Goal: Transaction & Acquisition: Book appointment/travel/reservation

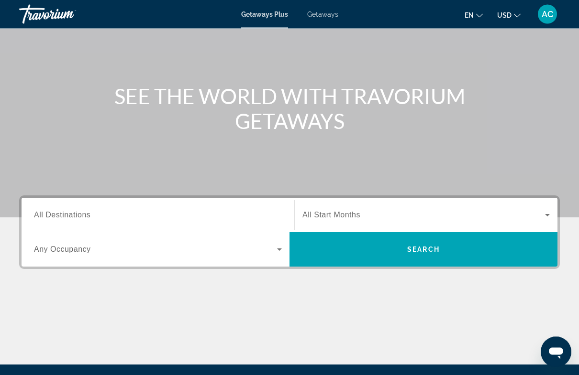
scroll to position [86, 0]
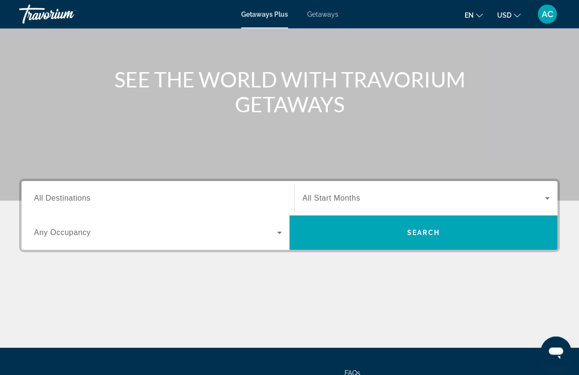
click at [97, 194] on input "Destination All Destinations" at bounding box center [158, 199] width 248 height 11
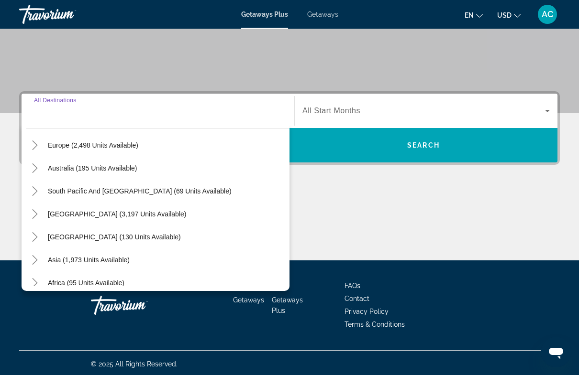
scroll to position [84, 0]
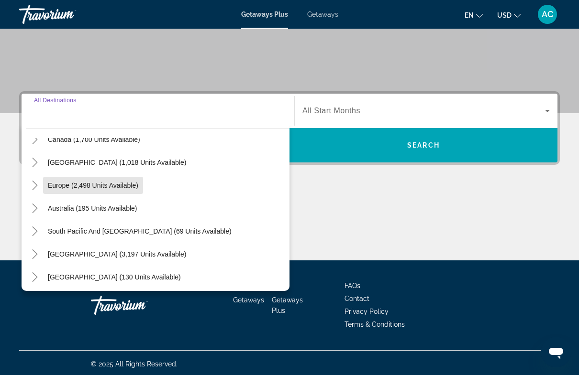
click at [105, 184] on span "Europe (2,498 units available)" at bounding box center [93, 186] width 90 height 8
type input "**********"
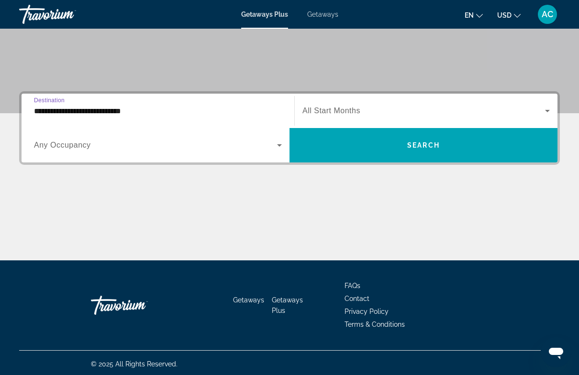
click at [340, 105] on span "Search widget" at bounding box center [423, 110] width 242 height 11
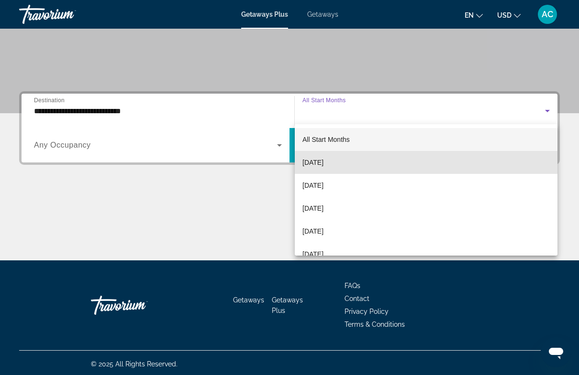
click at [323, 160] on span "[DATE]" at bounding box center [312, 162] width 21 height 11
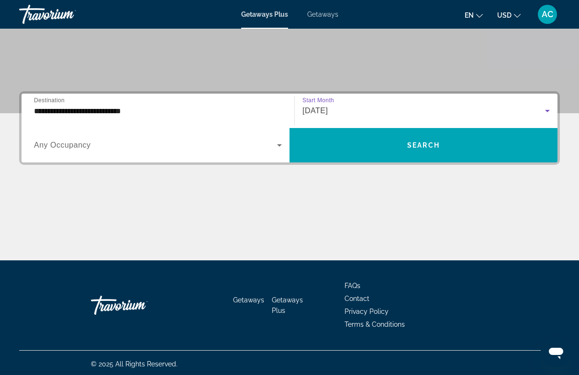
click at [277, 144] on icon "Search widget" at bounding box center [279, 145] width 11 height 11
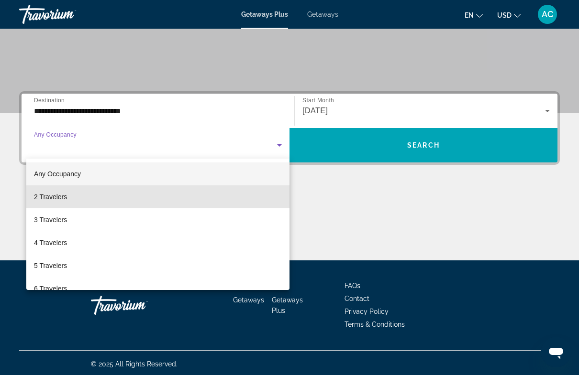
click at [58, 197] on span "2 Travelers" at bounding box center [50, 196] width 33 height 11
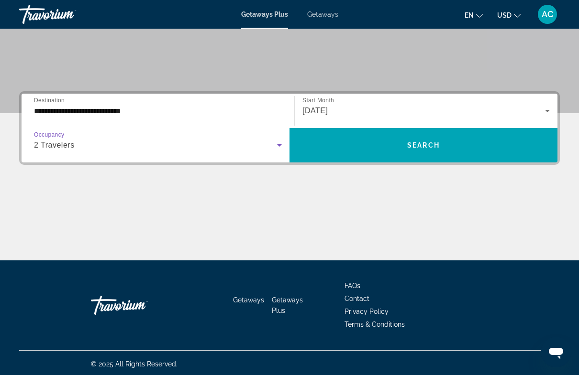
click at [483, 147] on span "Search widget" at bounding box center [423, 145] width 268 height 23
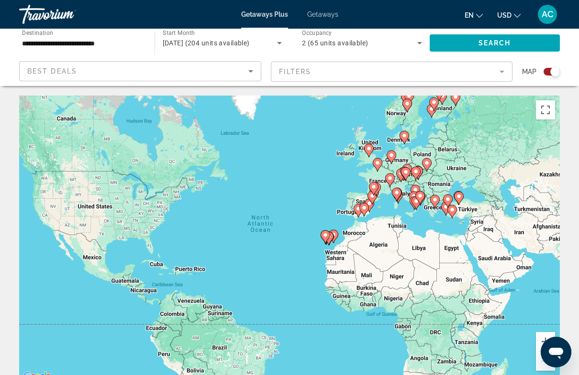
click at [126, 44] on input "**********" at bounding box center [82, 43] width 120 height 11
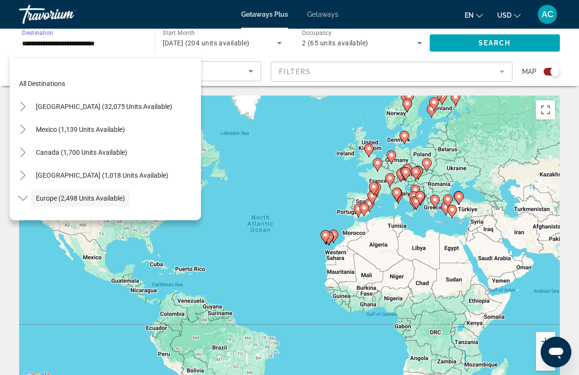
scroll to position [57, 0]
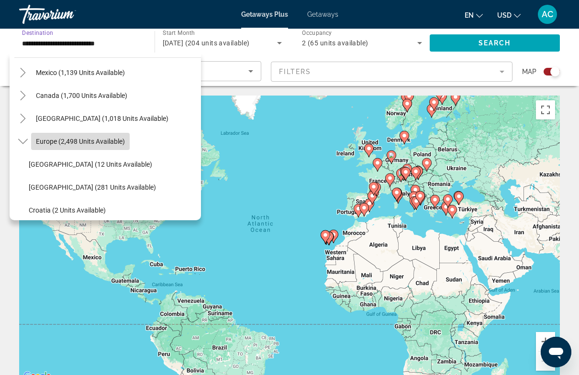
click at [106, 141] on span "Europe (2,498 units available)" at bounding box center [80, 142] width 89 height 8
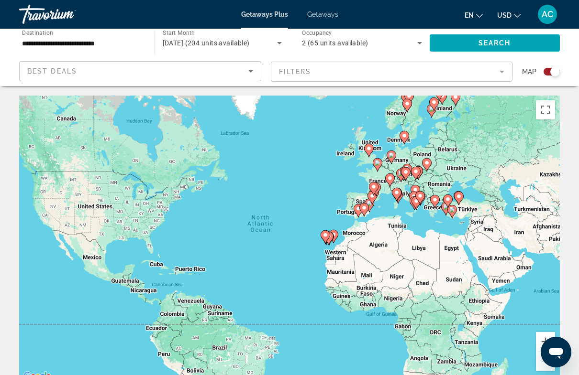
click at [328, 13] on span "Getaways" at bounding box center [322, 15] width 31 height 8
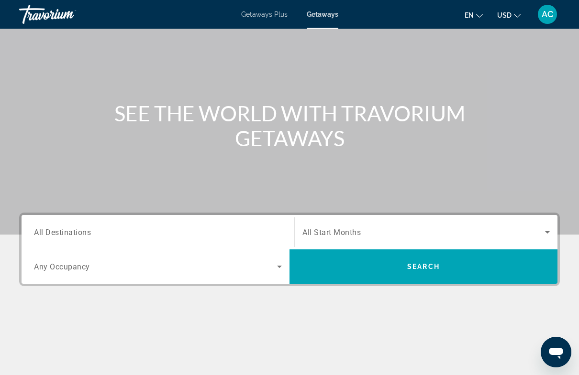
scroll to position [59, 0]
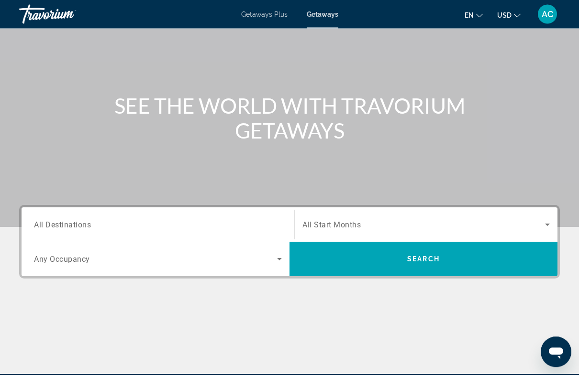
click at [110, 220] on input "Destination All Destinations" at bounding box center [158, 225] width 248 height 11
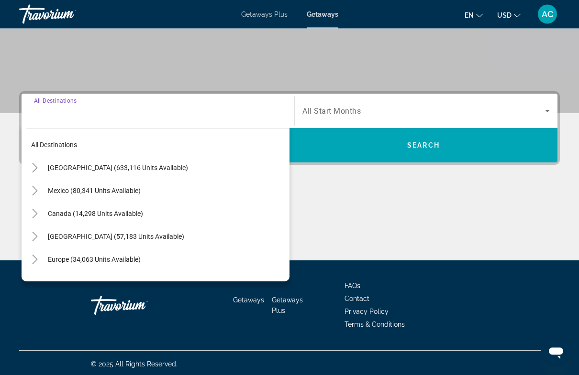
scroll to position [174, 0]
click at [88, 257] on span "Europe (34,063 units available)" at bounding box center [94, 260] width 93 height 8
type input "**********"
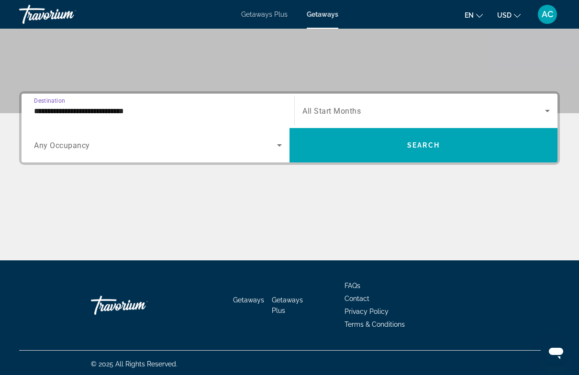
click at [545, 112] on icon "Search widget" at bounding box center [546, 110] width 11 height 11
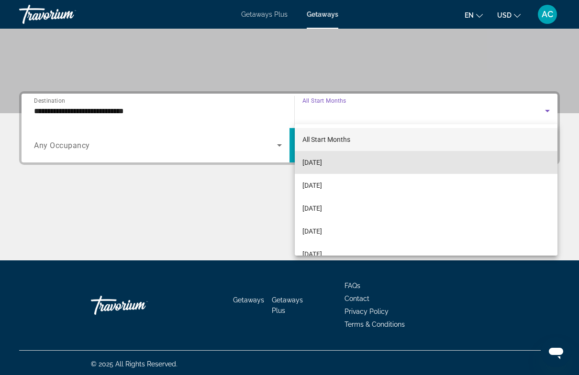
click at [322, 165] on span "[DATE]" at bounding box center [312, 162] width 20 height 11
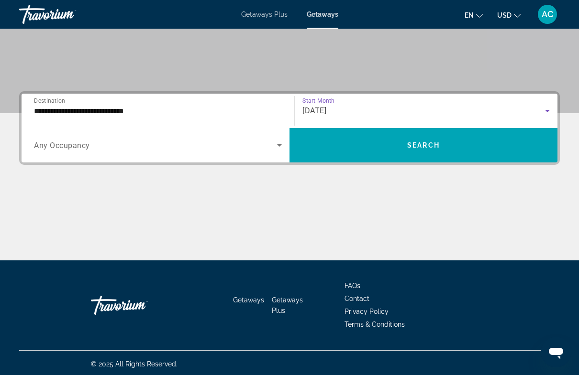
click at [282, 145] on icon "Search widget" at bounding box center [279, 145] width 11 height 11
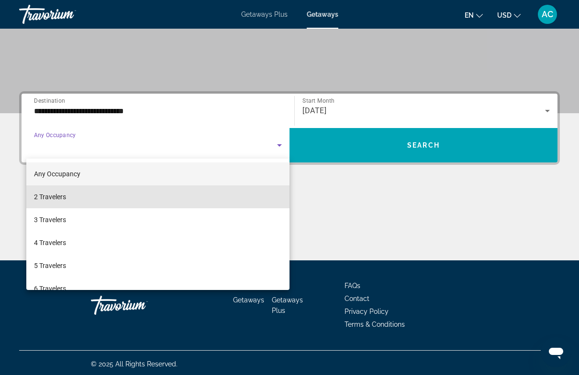
click at [63, 195] on span "2 Travelers" at bounding box center [50, 196] width 32 height 11
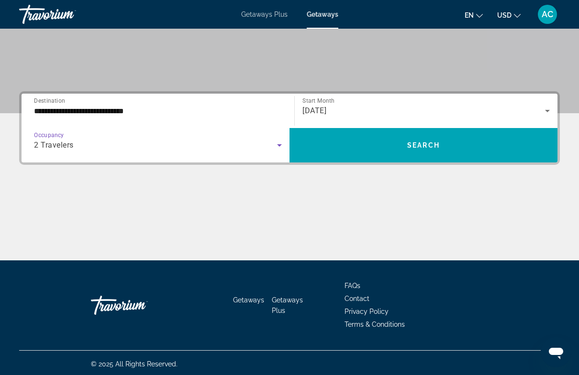
click at [454, 143] on span "Search widget" at bounding box center [423, 145] width 268 height 23
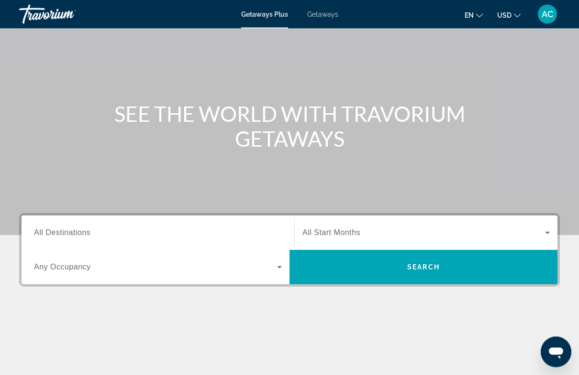
scroll to position [71, 0]
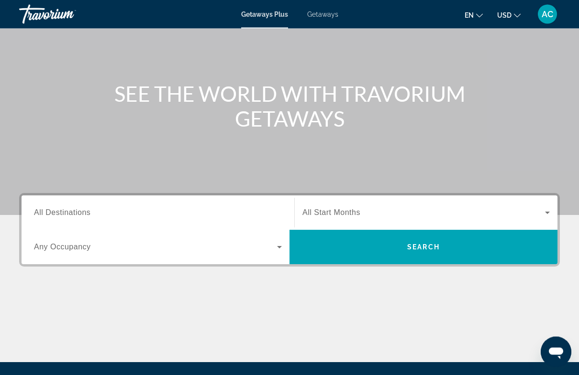
click at [69, 209] on span "All Destinations" at bounding box center [62, 213] width 56 height 8
click at [69, 208] on input "Destination All Destinations" at bounding box center [158, 213] width 248 height 11
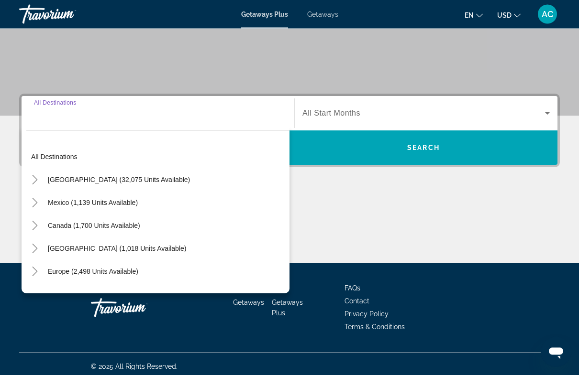
scroll to position [174, 0]
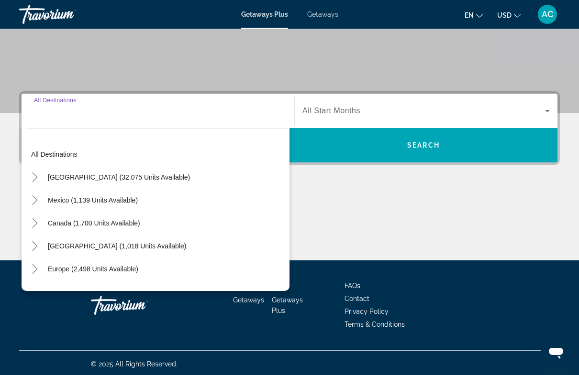
click at [97, 271] on span "Europe (2,498 units available)" at bounding box center [93, 269] width 90 height 8
type input "**********"
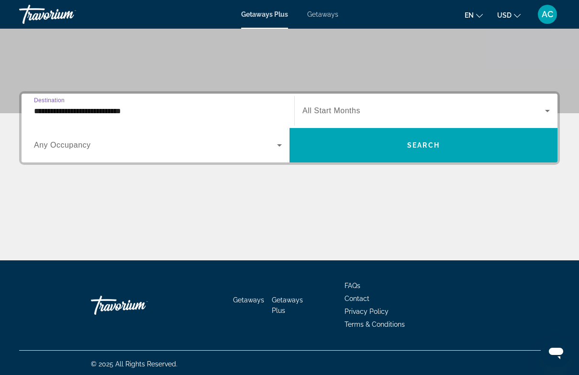
click at [552, 109] on icon "Search widget" at bounding box center [546, 110] width 11 height 11
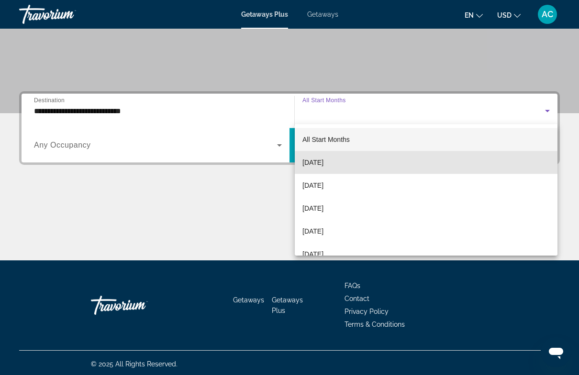
click at [323, 161] on span "[DATE]" at bounding box center [312, 162] width 21 height 11
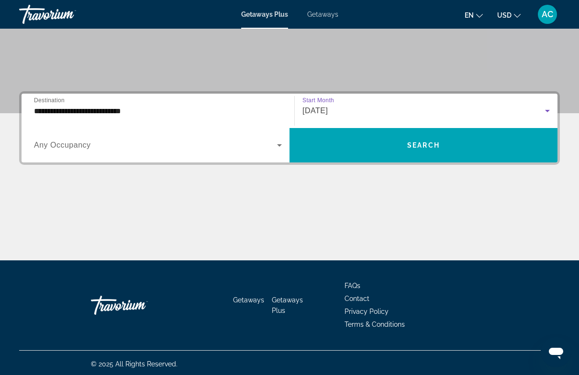
click at [281, 147] on icon "Search widget" at bounding box center [279, 145] width 11 height 11
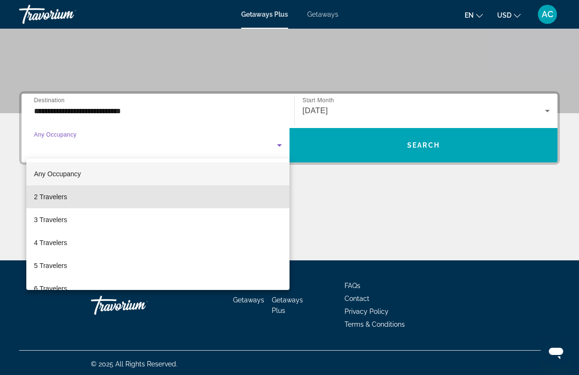
click at [65, 197] on span "2 Travelers" at bounding box center [50, 196] width 33 height 11
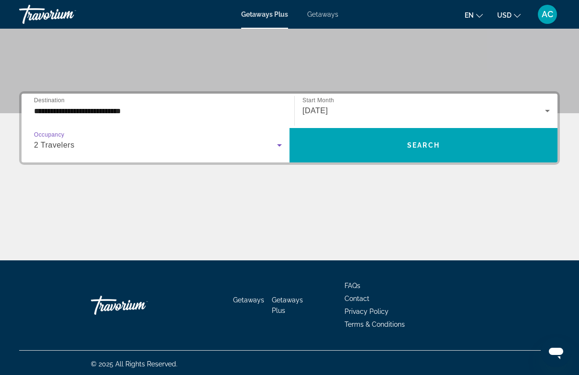
click at [446, 149] on span "Search widget" at bounding box center [423, 145] width 268 height 23
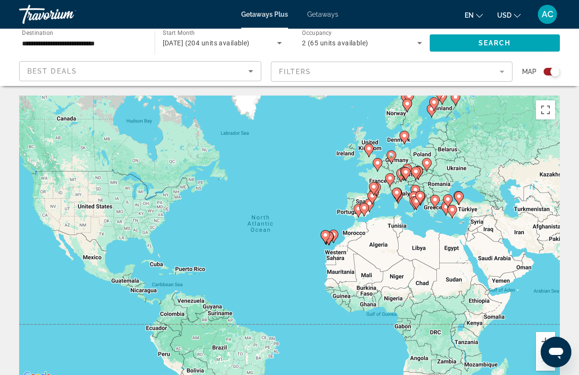
click at [496, 72] on mat-form-field "Filters" at bounding box center [392, 72] width 242 height 20
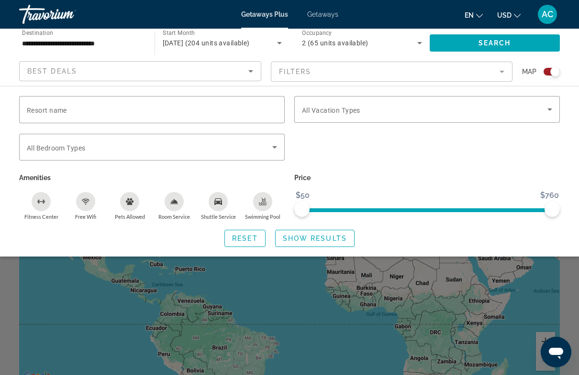
click at [83, 41] on input "**********" at bounding box center [82, 43] width 120 height 11
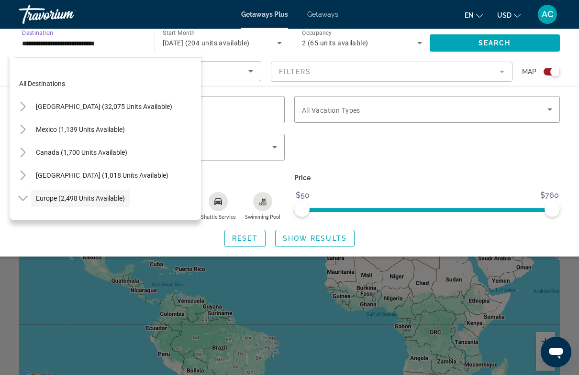
scroll to position [57, 0]
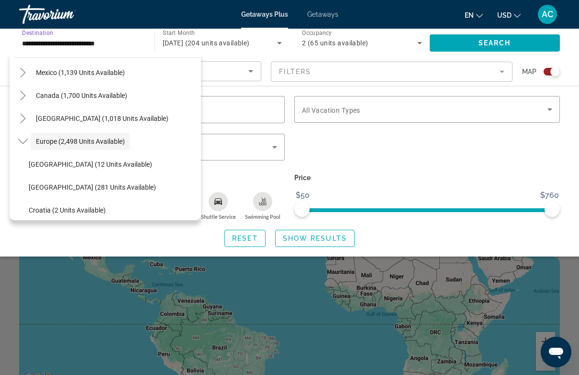
click at [28, 141] on mat-icon "Toggle Europe (2,498 units available)" at bounding box center [22, 141] width 17 height 17
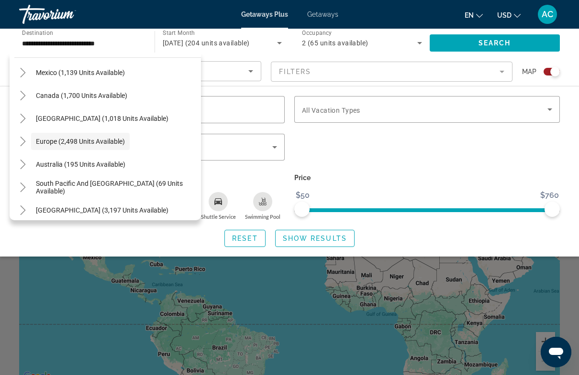
click at [26, 139] on icon "Toggle Europe (2,498 units available)" at bounding box center [23, 142] width 10 height 10
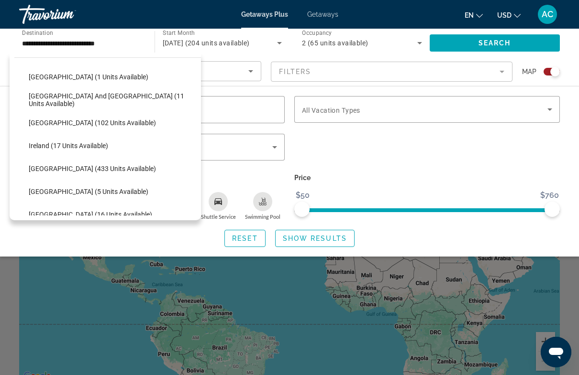
scroll to position [283, 0]
click at [77, 170] on span "Italy (433 units available)" at bounding box center [92, 169] width 127 height 8
type input "**********"
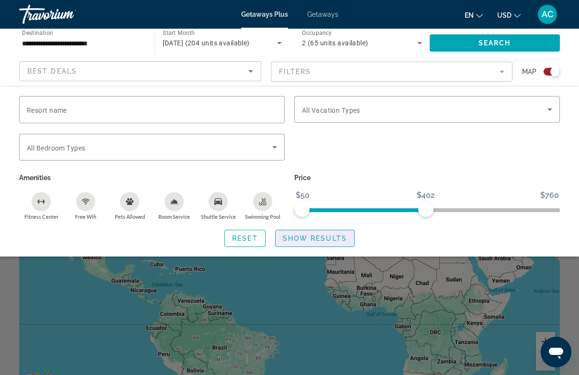
click at [316, 235] on span "Show Results" at bounding box center [315, 239] width 64 height 8
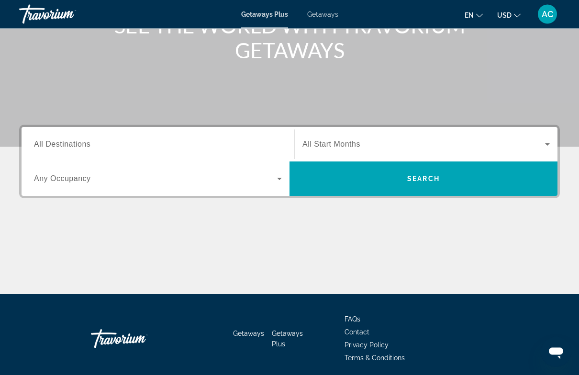
scroll to position [138, 0]
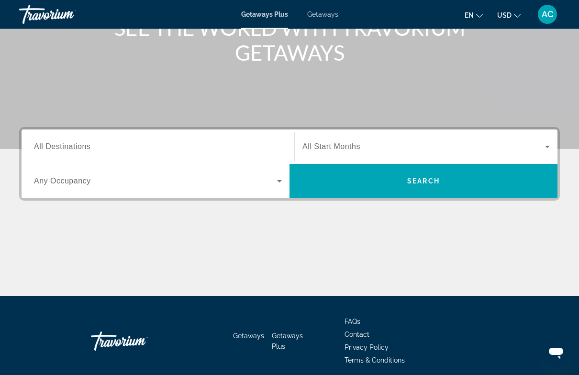
click at [329, 17] on span "Getaways" at bounding box center [322, 15] width 31 height 8
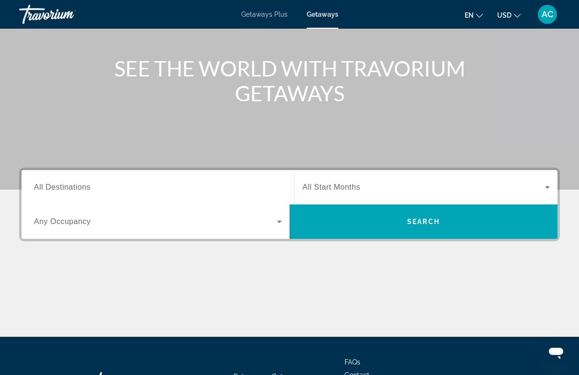
scroll to position [98, 0]
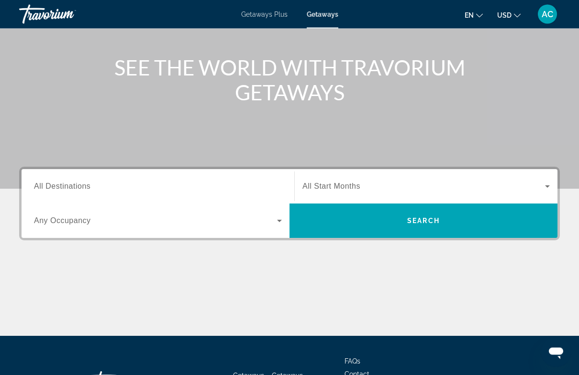
click at [77, 182] on input "Destination All Destinations" at bounding box center [158, 187] width 248 height 11
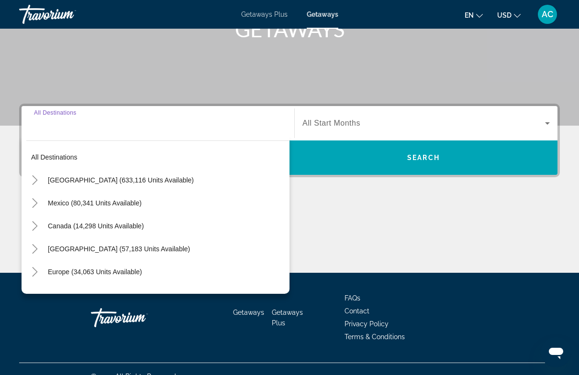
scroll to position [173, 0]
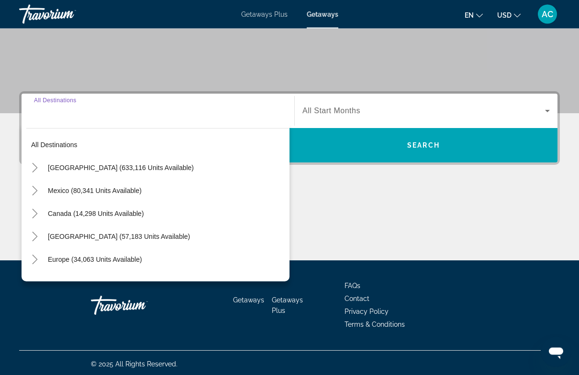
click at [109, 258] on span "Europe (34,063 units available)" at bounding box center [95, 260] width 94 height 8
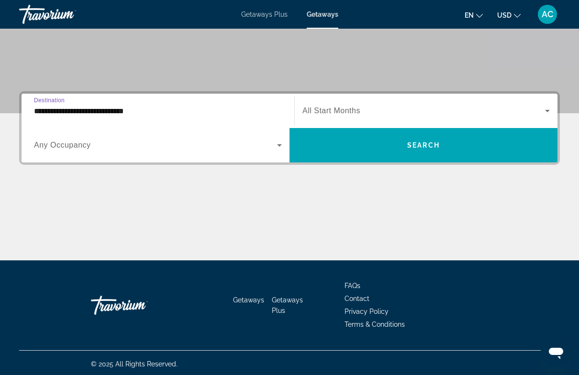
click at [139, 111] on input "**********" at bounding box center [158, 111] width 248 height 11
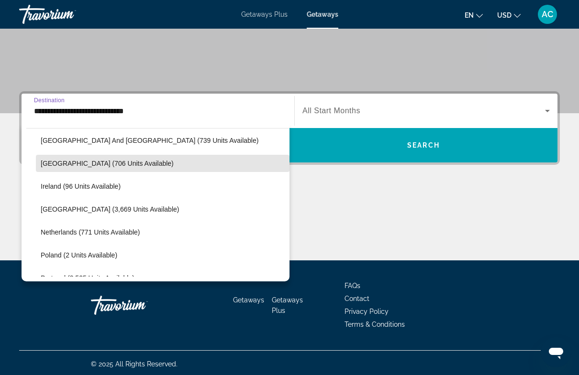
scroll to position [326, 0]
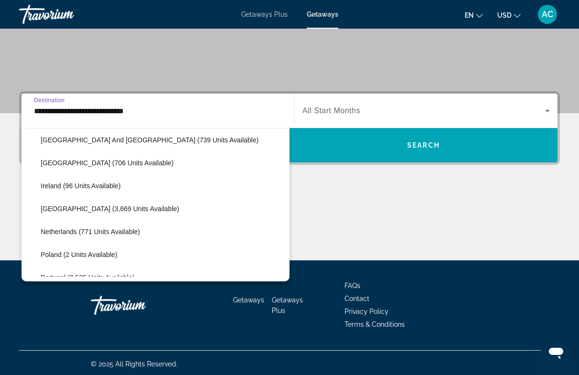
click at [95, 211] on span "[GEOGRAPHIC_DATA] (3,669 units available)" at bounding box center [110, 209] width 138 height 8
type input "**********"
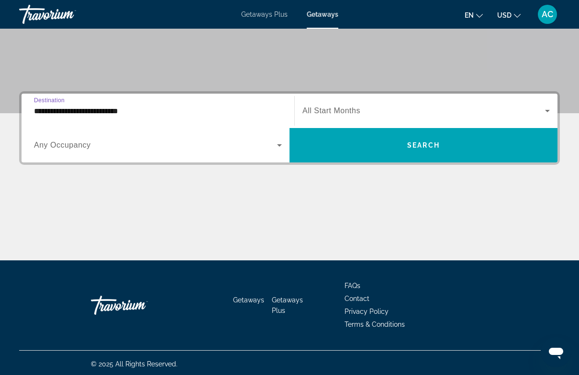
click at [547, 106] on icon "Search widget" at bounding box center [546, 110] width 11 height 11
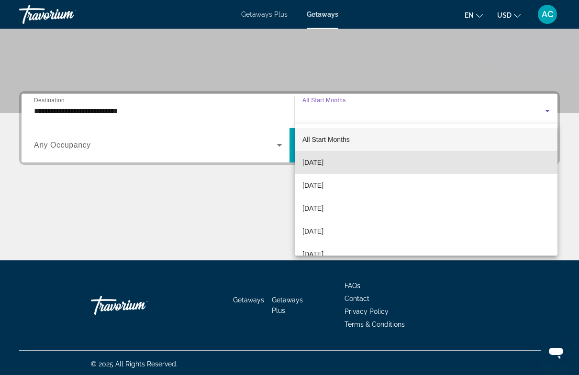
click at [323, 161] on span "[DATE]" at bounding box center [312, 162] width 21 height 11
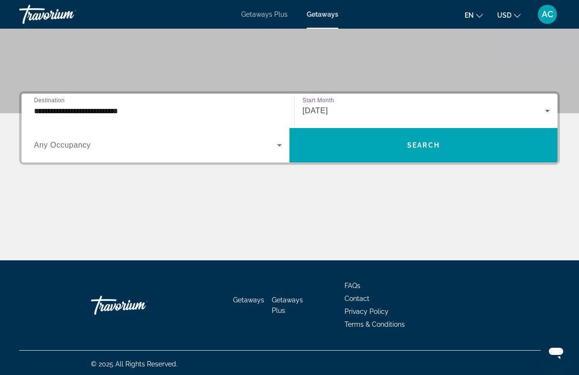
click at [281, 144] on icon "Search widget" at bounding box center [279, 145] width 11 height 11
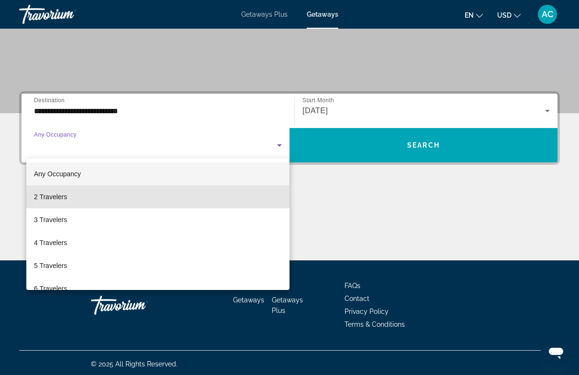
click at [58, 197] on span "2 Travelers" at bounding box center [50, 196] width 33 height 11
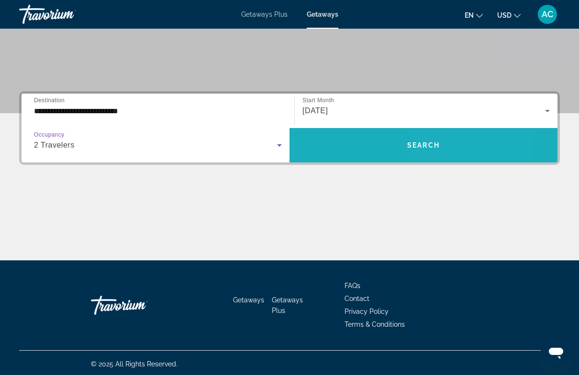
click at [452, 146] on span "Search widget" at bounding box center [423, 145] width 268 height 23
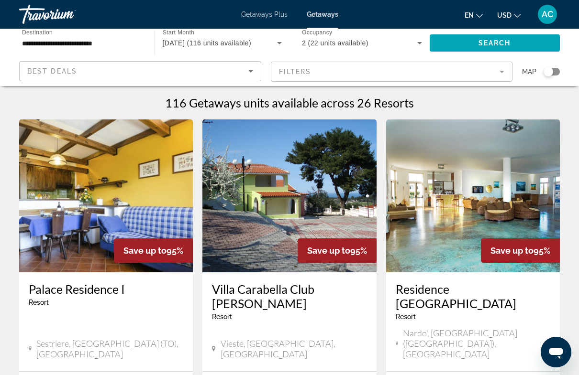
click at [552, 73] on div "Search widget" at bounding box center [548, 72] width 10 height 10
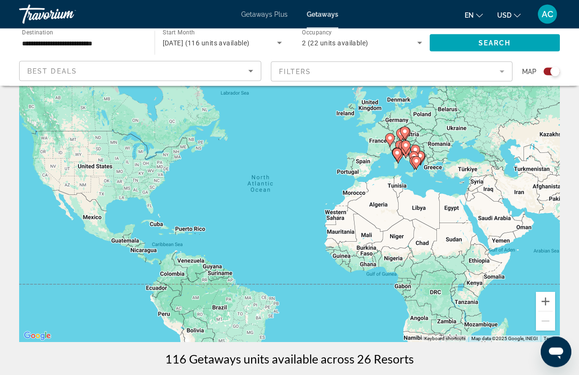
scroll to position [60, 0]
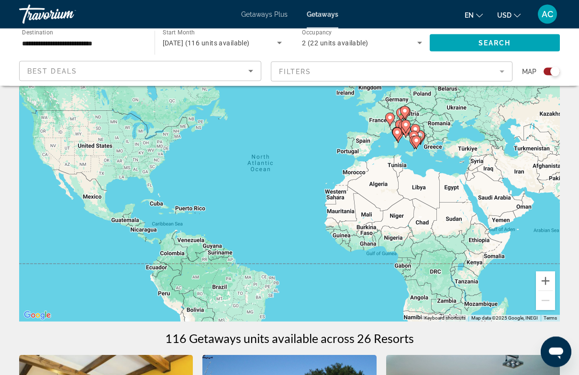
click at [546, 280] on button "Zoom in" at bounding box center [545, 281] width 19 height 19
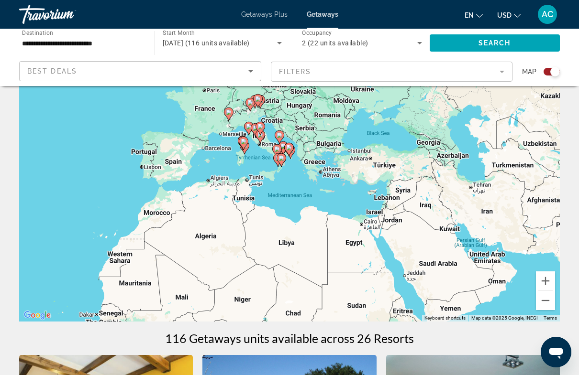
click at [550, 282] on button "Zoom in" at bounding box center [545, 281] width 19 height 19
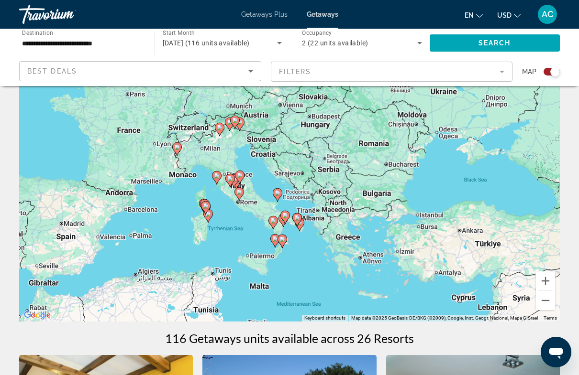
click at [544, 278] on button "Zoom in" at bounding box center [545, 281] width 19 height 19
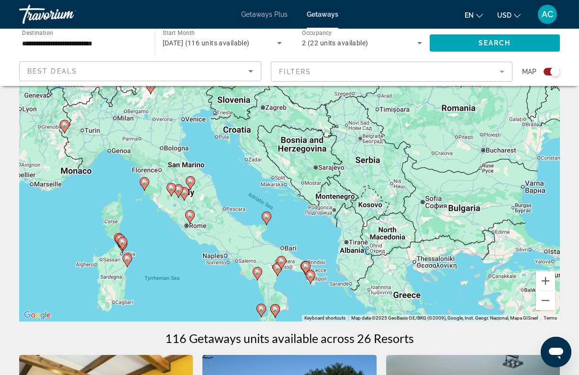
click at [543, 279] on button "Zoom in" at bounding box center [545, 281] width 19 height 19
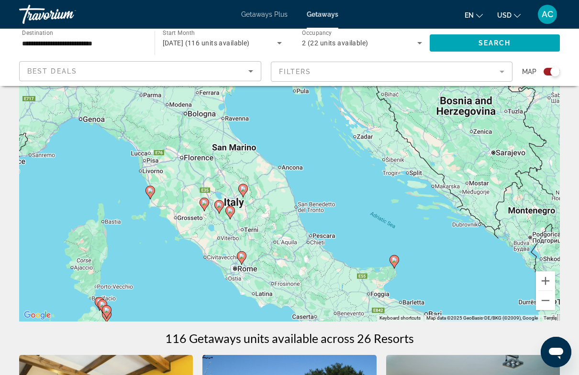
click at [540, 278] on button "Zoom in" at bounding box center [545, 281] width 19 height 19
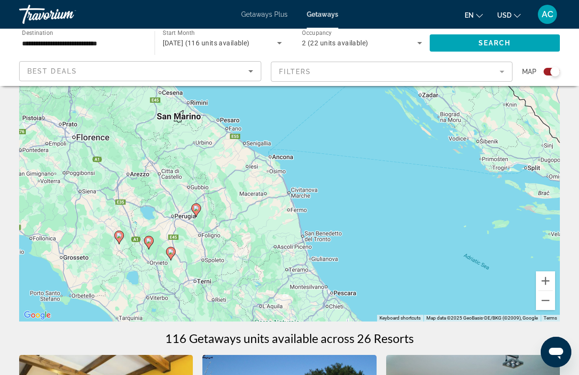
click at [199, 209] on icon "Main content" at bounding box center [196, 210] width 9 height 12
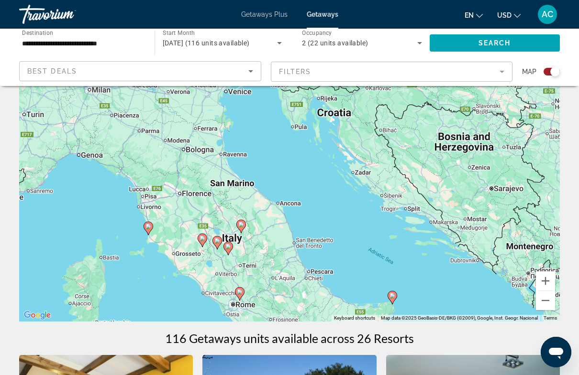
type input "**********"
click at [335, 182] on div "To activate drag with keyboard, press Alt + Enter. Once in keyboard drag state,…" at bounding box center [289, 178] width 540 height 287
click at [243, 225] on image "Main content" at bounding box center [241, 225] width 6 height 6
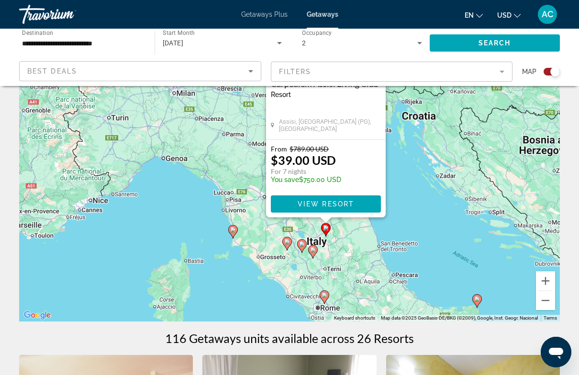
click at [317, 250] on icon "Main content" at bounding box center [312, 252] width 9 height 12
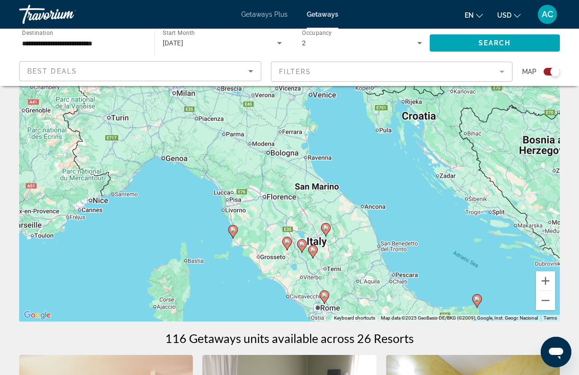
click at [316, 254] on gmp-advanced-marker "Main content" at bounding box center [313, 252] width 10 height 14
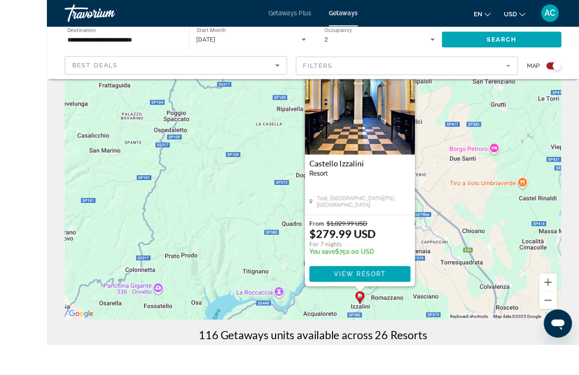
scroll to position [77, 0]
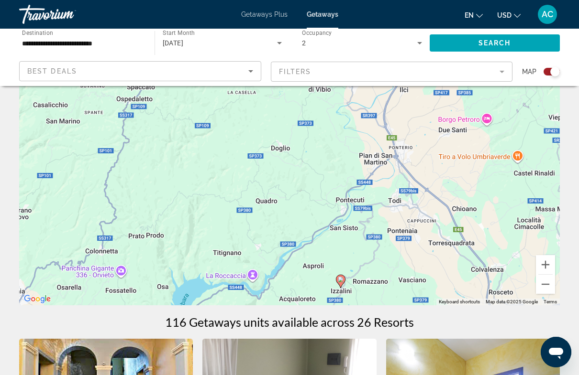
click at [227, 220] on div "To activate drag with keyboard, press Alt + Enter. Once in keyboard drag state,…" at bounding box center [289, 162] width 540 height 287
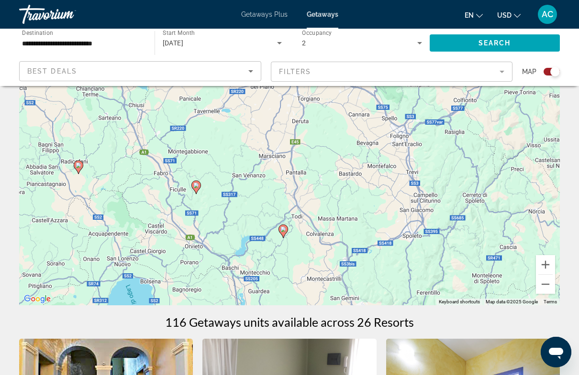
click at [546, 288] on button "Zoom out" at bounding box center [545, 284] width 19 height 19
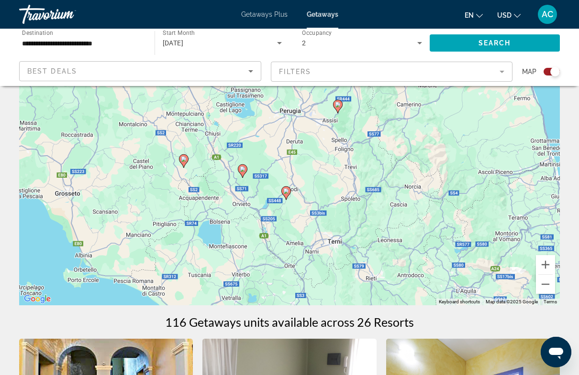
click at [187, 159] on icon "Main content" at bounding box center [183, 161] width 9 height 12
click at [187, 158] on icon "Main content" at bounding box center [183, 161] width 9 height 12
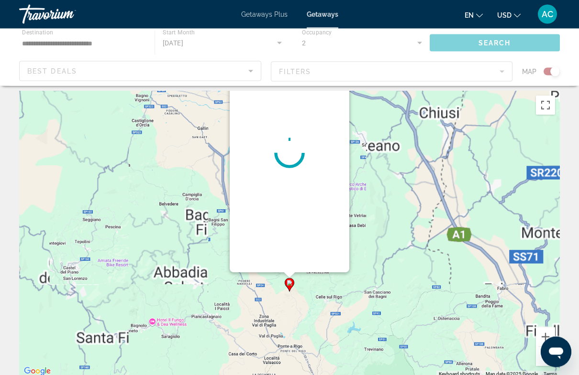
scroll to position [0, 0]
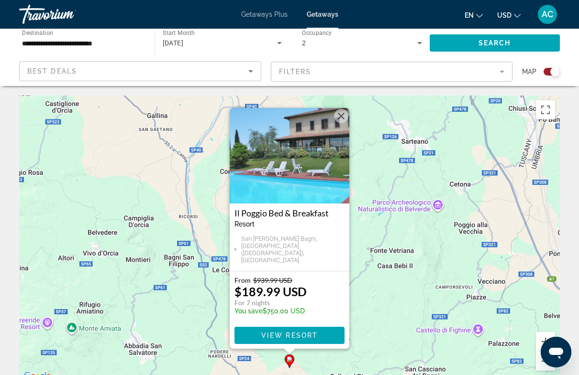
click at [346, 121] on button "Close" at bounding box center [341, 116] width 14 height 14
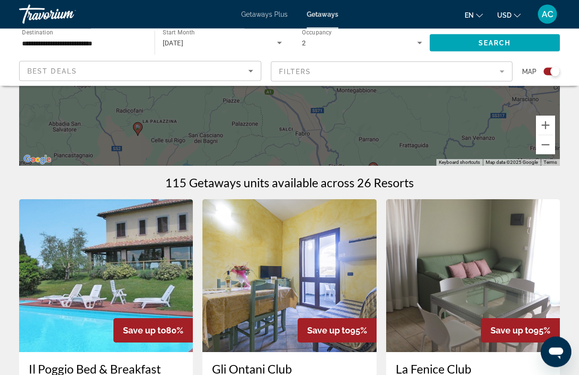
scroll to position [219, 0]
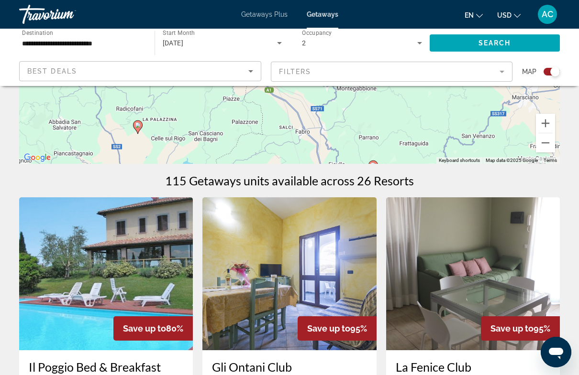
click at [540, 146] on button "Zoom out" at bounding box center [545, 142] width 19 height 19
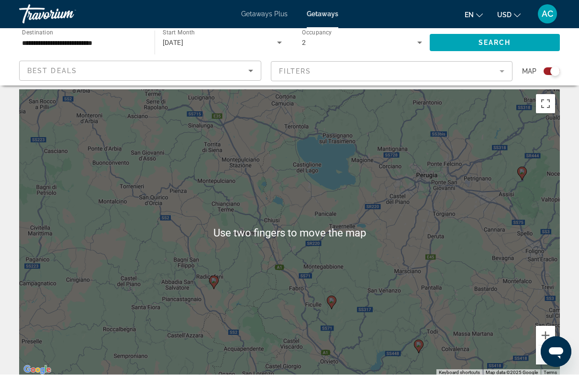
scroll to position [0, 0]
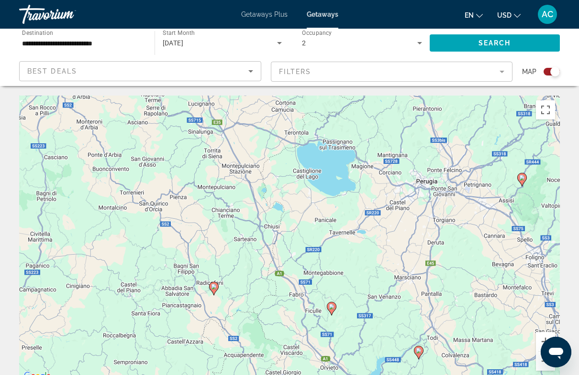
click at [550, 72] on div "Search widget" at bounding box center [555, 72] width 10 height 10
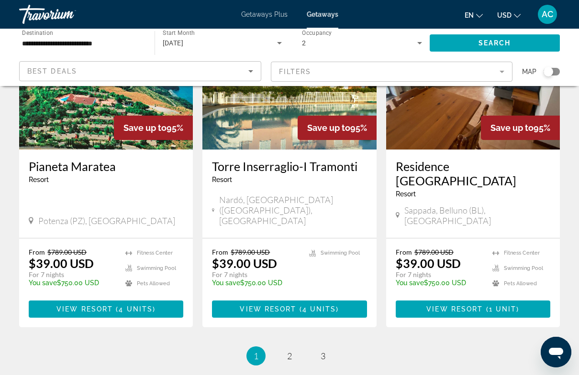
scroll to position [1214, 0]
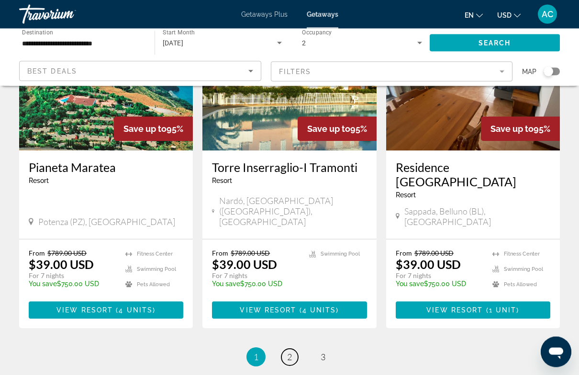
click at [296, 350] on link "page 2" at bounding box center [289, 358] width 17 height 17
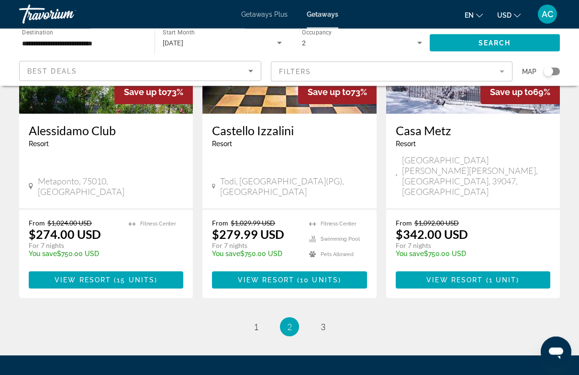
scroll to position [1238, 0]
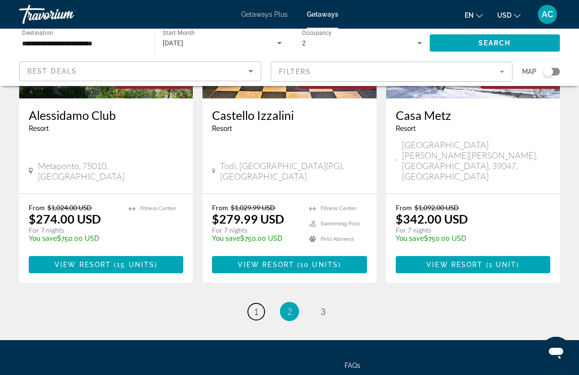
click at [253, 307] on span "1" at bounding box center [255, 312] width 5 height 11
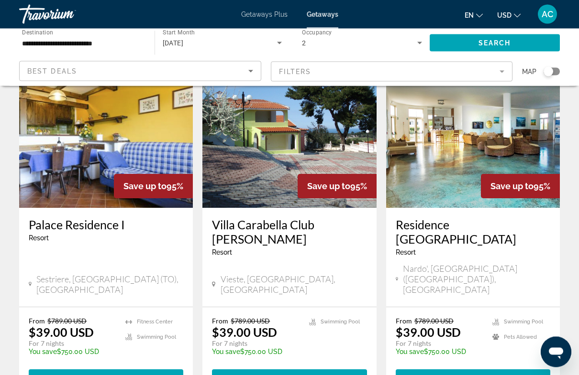
scroll to position [65, 0]
click at [110, 374] on span "View Resort" at bounding box center [85, 378] width 56 height 8
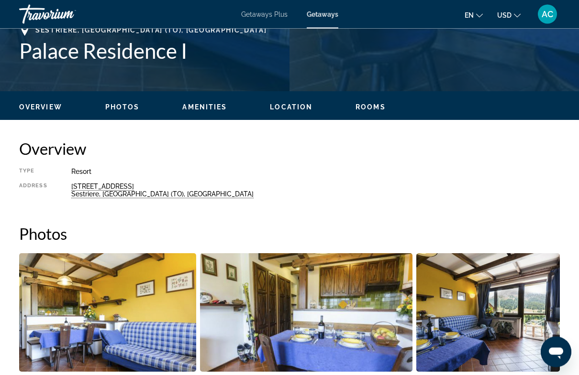
scroll to position [364, 0]
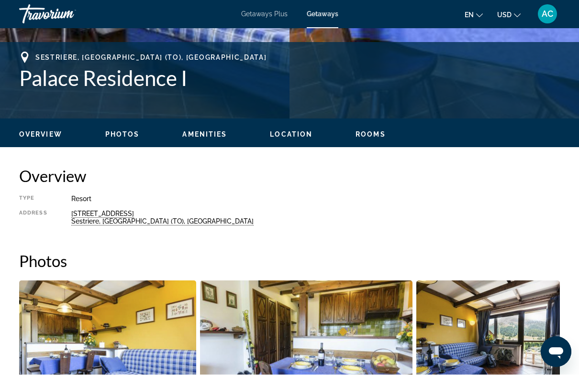
click at [39, 131] on span "Overview" at bounding box center [40, 135] width 43 height 8
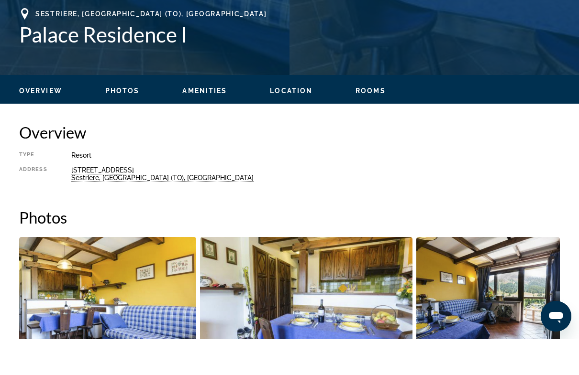
scroll to position [437, 0]
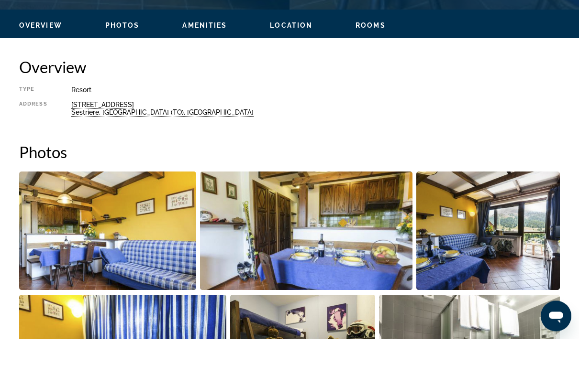
click at [296, 58] on span "Location" at bounding box center [291, 62] width 43 height 8
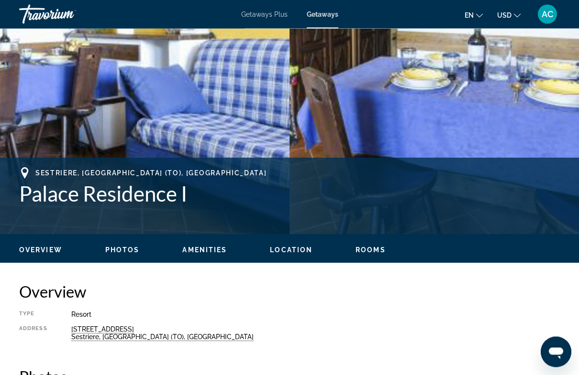
scroll to position [0, 0]
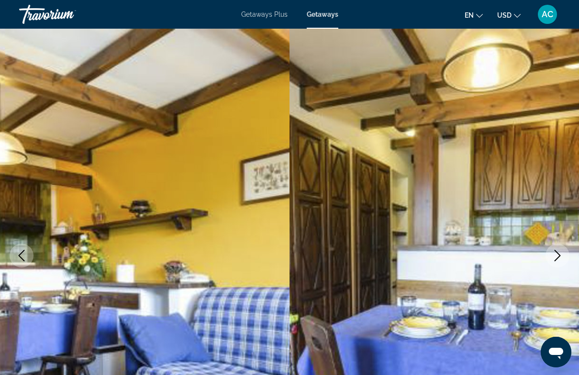
click at [322, 17] on span "Getaways" at bounding box center [323, 15] width 32 height 8
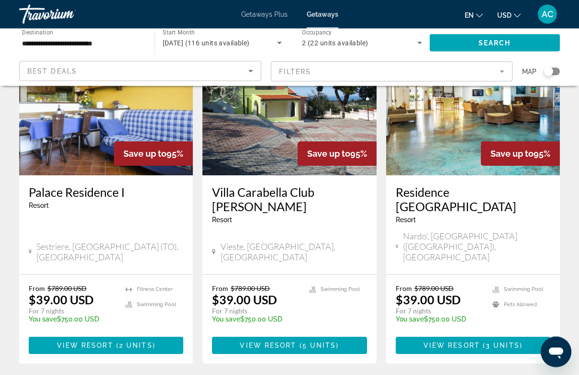
scroll to position [97, 0]
click at [494, 342] on span "3 units" at bounding box center [502, 346] width 34 height 8
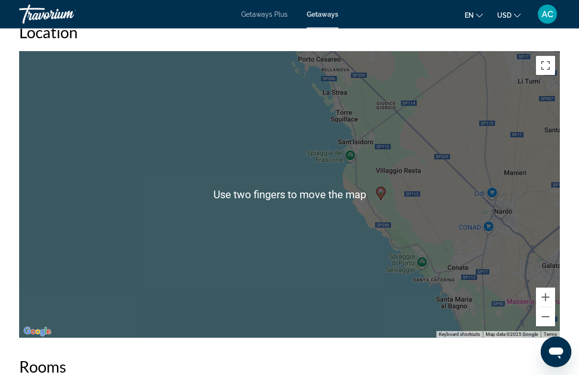
scroll to position [1523, 0]
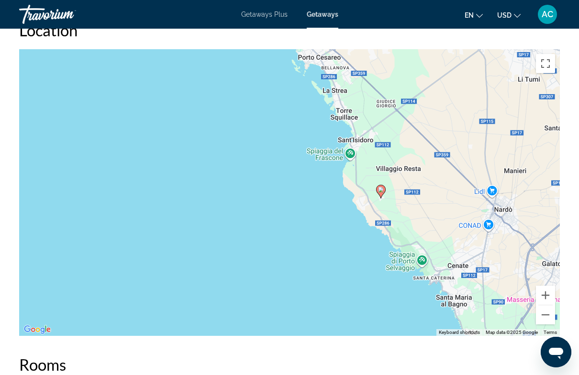
click at [546, 316] on button "Zoom out" at bounding box center [545, 315] width 19 height 19
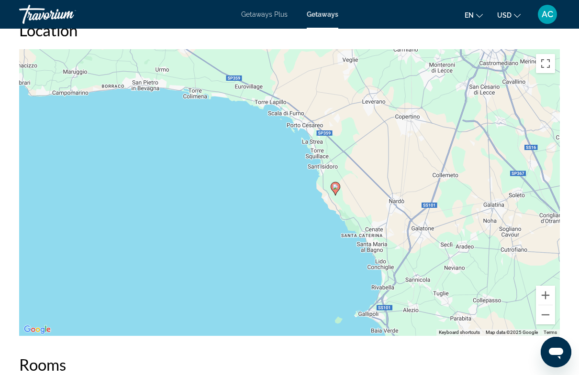
click at [543, 317] on button "Zoom out" at bounding box center [545, 315] width 19 height 19
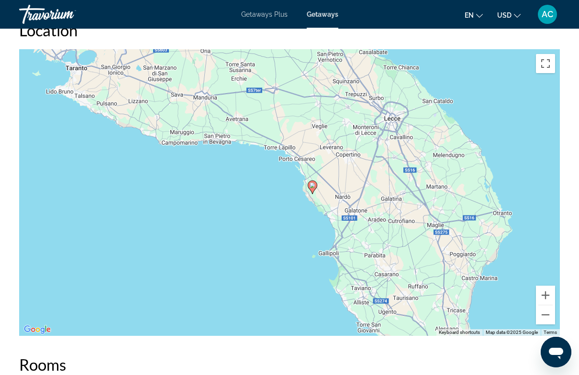
click at [542, 318] on button "Zoom out" at bounding box center [545, 315] width 19 height 19
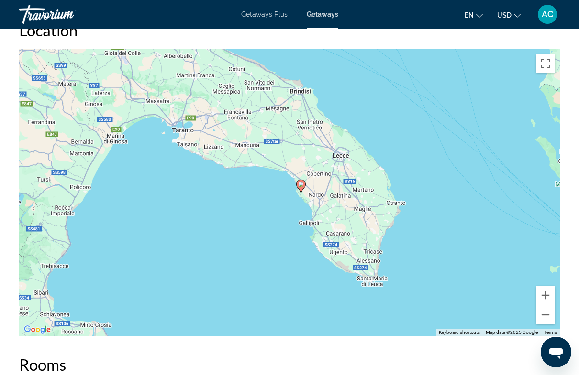
click at [547, 317] on button "Zoom out" at bounding box center [545, 315] width 19 height 19
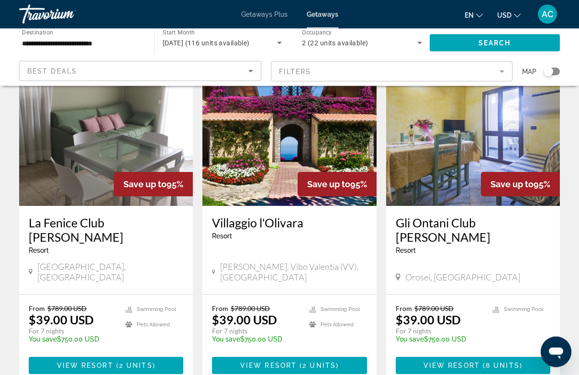
scroll to position [428, 0]
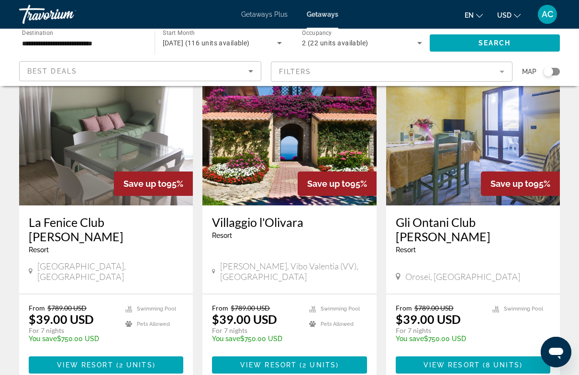
click at [115, 354] on span "Main content" at bounding box center [106, 365] width 154 height 23
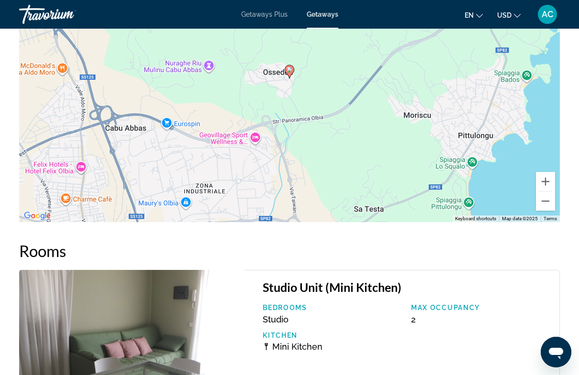
scroll to position [1397, 0]
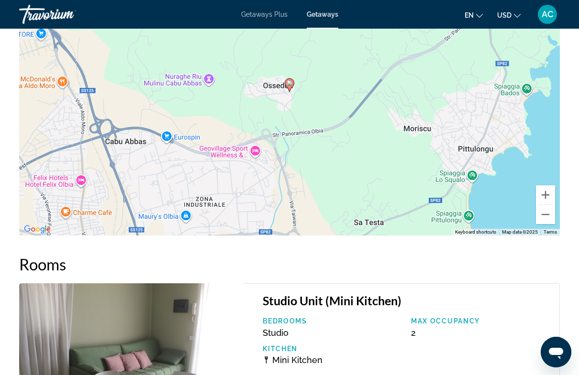
click at [542, 218] on button "Zoom out" at bounding box center [545, 214] width 19 height 19
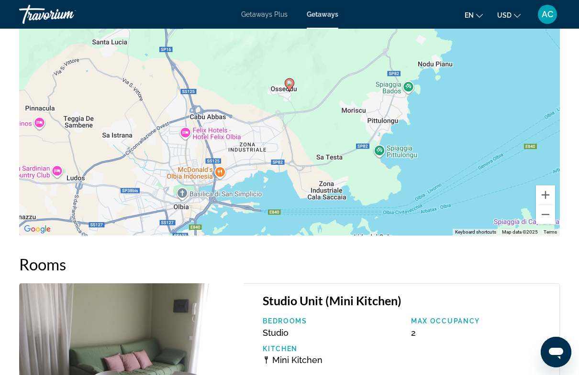
click at [543, 218] on button "Zoom out" at bounding box center [545, 214] width 19 height 19
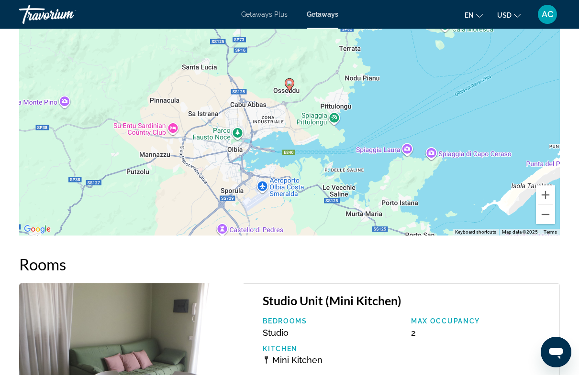
click at [545, 218] on button "Zoom out" at bounding box center [545, 214] width 19 height 19
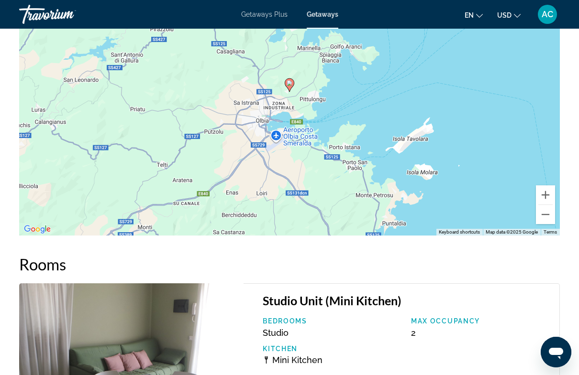
click at [541, 215] on button "Zoom out" at bounding box center [545, 214] width 19 height 19
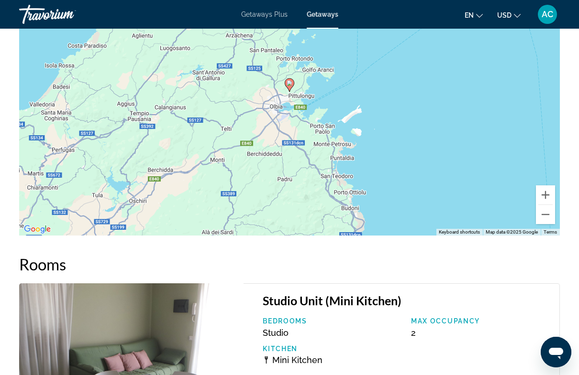
click at [545, 215] on button "Zoom out" at bounding box center [545, 214] width 19 height 19
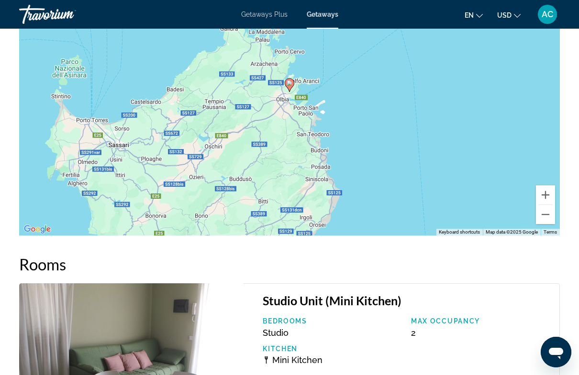
click at [542, 216] on button "Zoom out" at bounding box center [545, 214] width 19 height 19
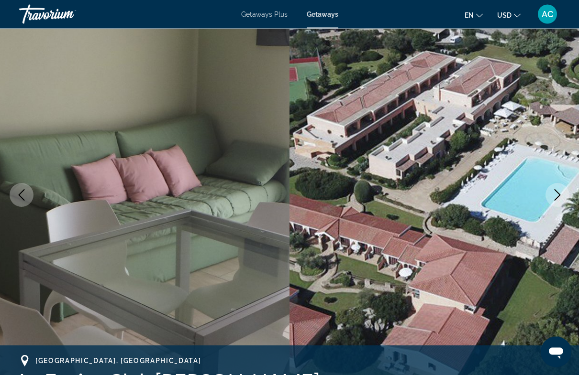
scroll to position [0, 0]
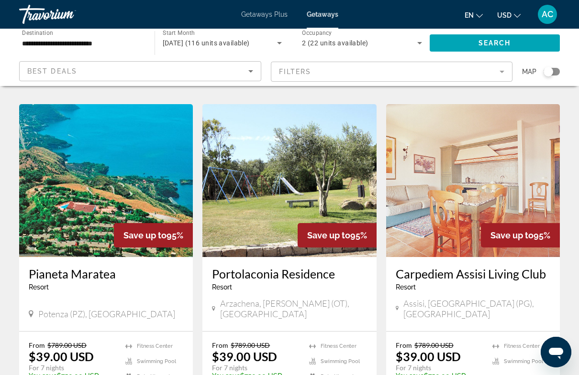
scroll to position [1100, 0]
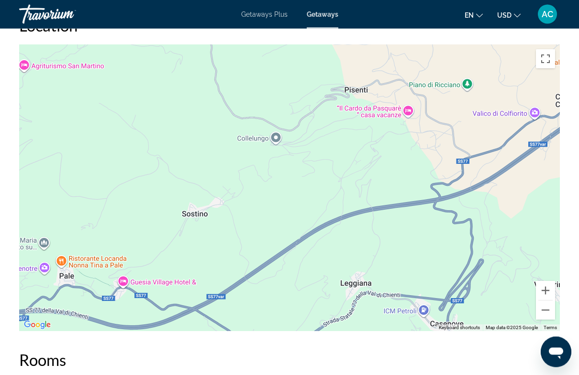
scroll to position [1685, 0]
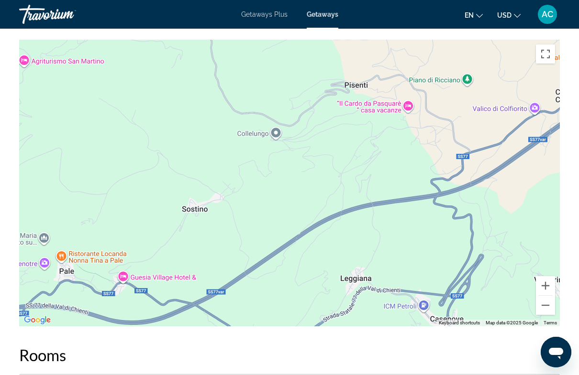
click at [546, 306] on button "Zoom out" at bounding box center [545, 305] width 19 height 19
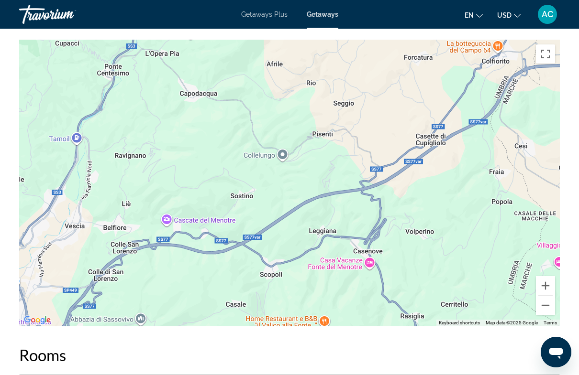
click at [544, 309] on button "Zoom out" at bounding box center [545, 305] width 19 height 19
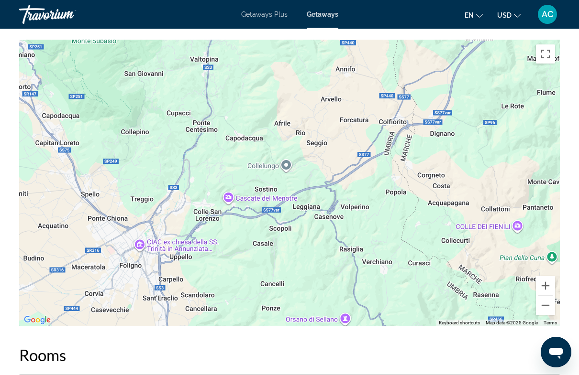
click at [544, 309] on button "Zoom out" at bounding box center [545, 305] width 19 height 19
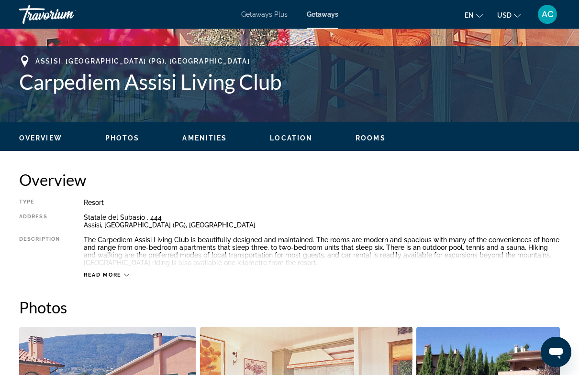
scroll to position [360, 0]
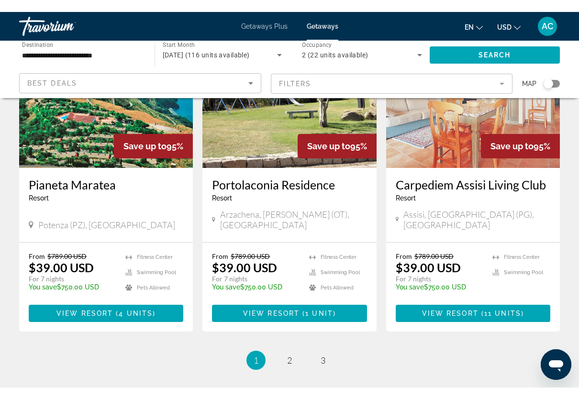
scroll to position [1163, 0]
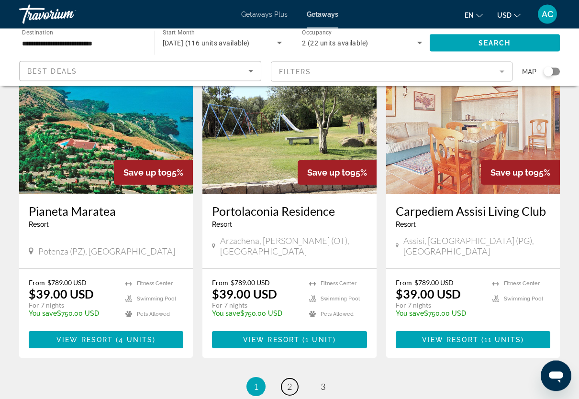
click at [292, 375] on link "page 2" at bounding box center [289, 387] width 17 height 17
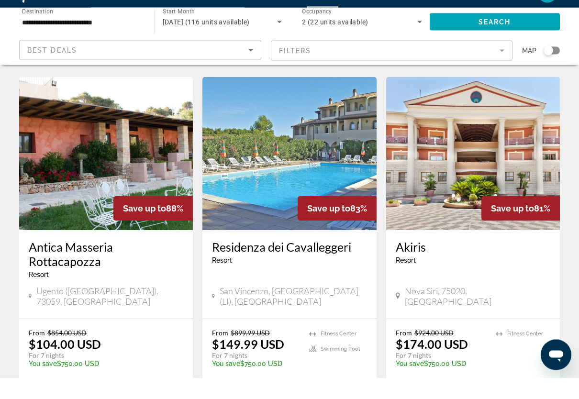
scroll to position [378, 0]
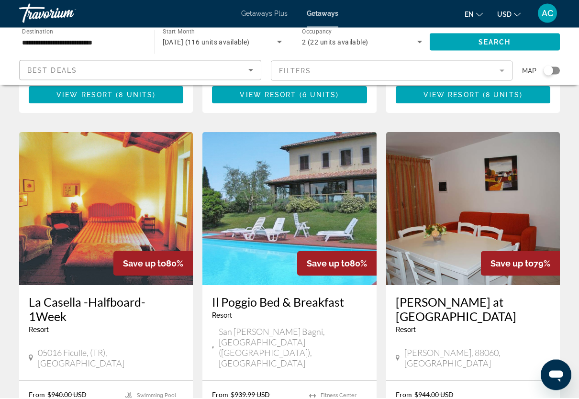
scroll to position [684, 0]
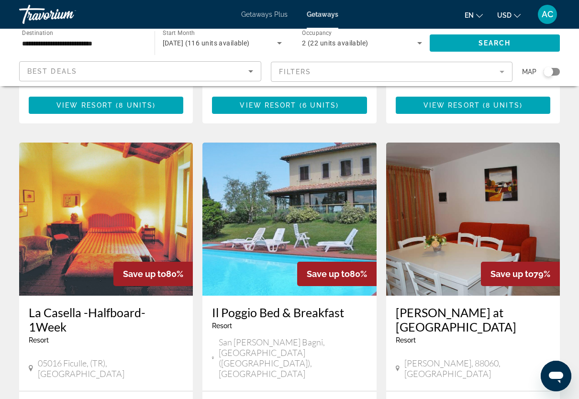
click at [265, 208] on img "Main content" at bounding box center [289, 219] width 174 height 153
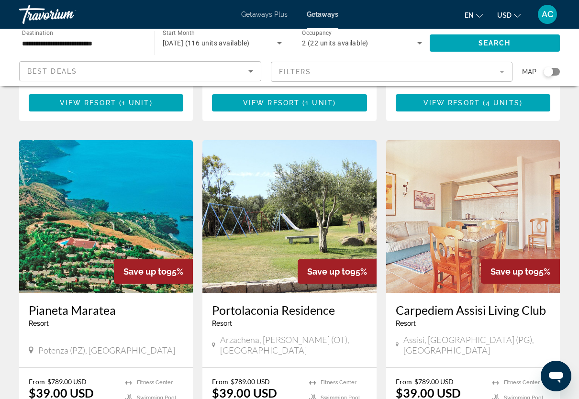
scroll to position [1047, 0]
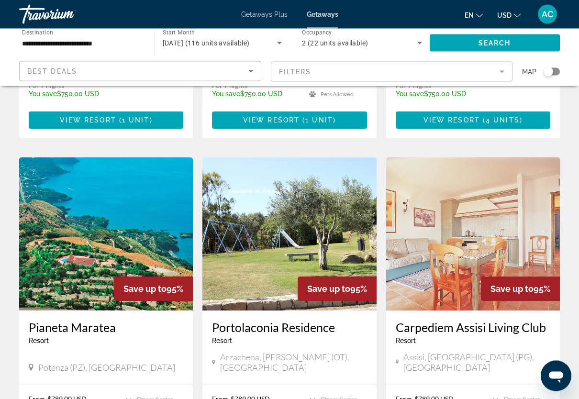
click at [447, 195] on img "Main content" at bounding box center [473, 234] width 174 height 153
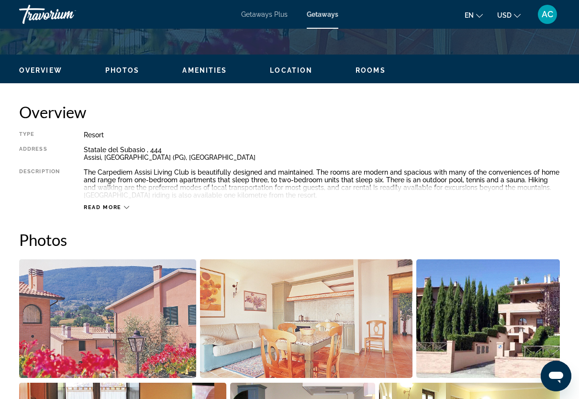
scroll to position [428, 0]
click at [129, 207] on icon "Main content" at bounding box center [126, 208] width 5 height 3
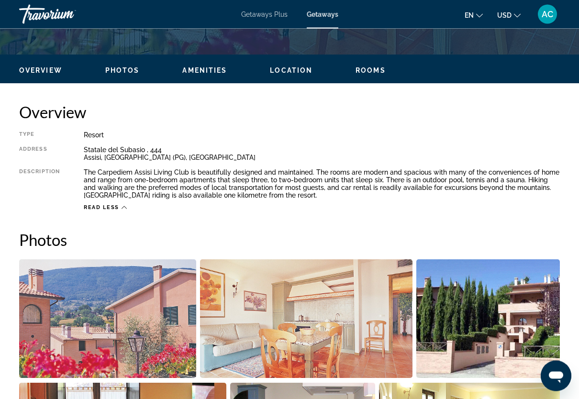
click at [121, 210] on icon "Main content" at bounding box center [123, 207] width 5 height 5
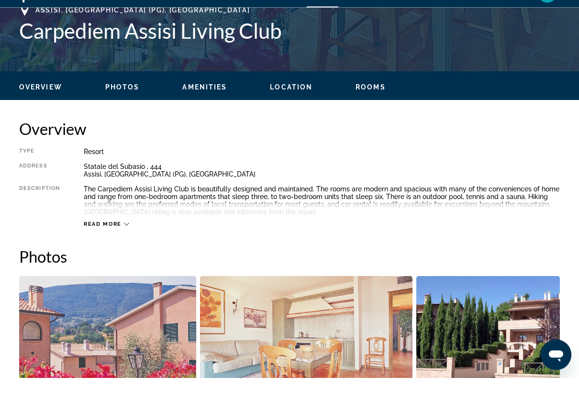
scroll to position [391, 0]
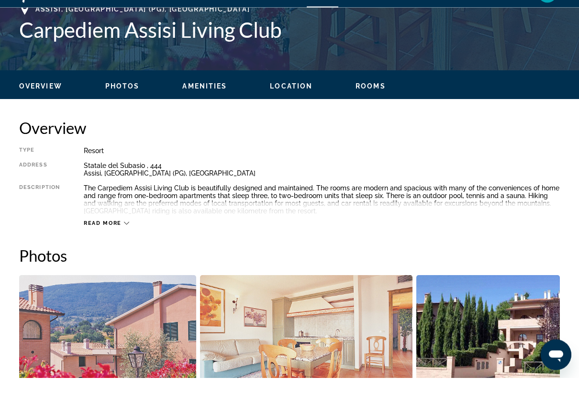
click at [128, 242] on icon "Main content" at bounding box center [126, 244] width 5 height 5
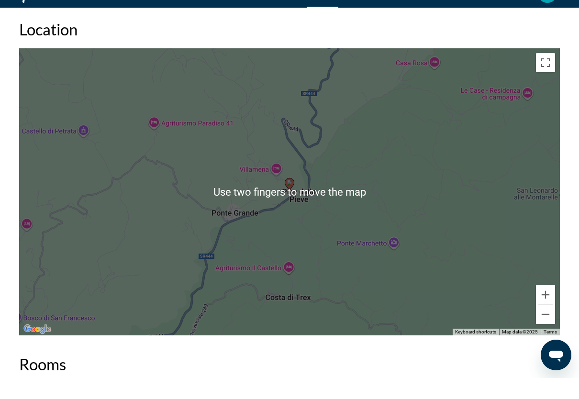
scroll to position [1666, 0]
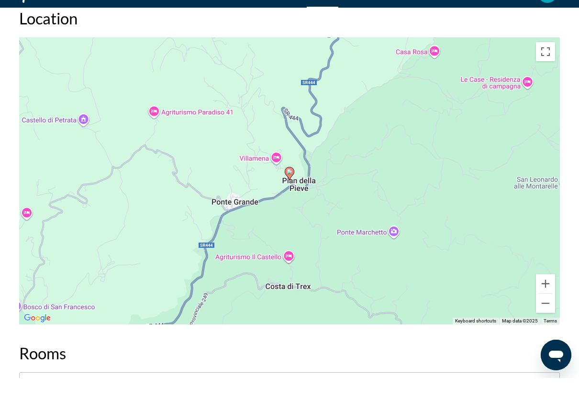
click at [544, 315] on button "Zoom out" at bounding box center [545, 324] width 19 height 19
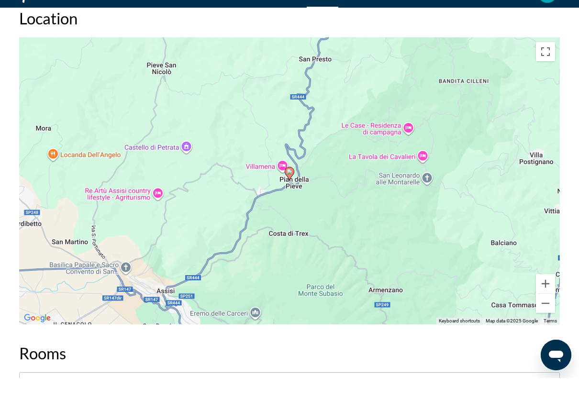
click at [546, 315] on button "Zoom out" at bounding box center [545, 324] width 19 height 19
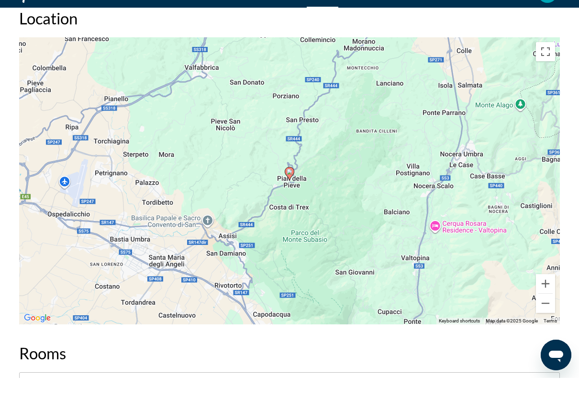
click at [548, 315] on button "Zoom out" at bounding box center [545, 324] width 19 height 19
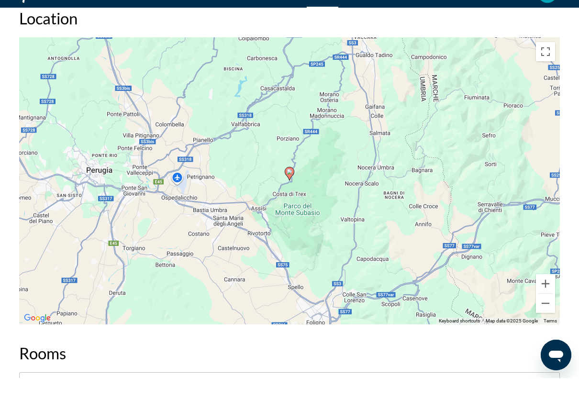
click at [544, 315] on button "Zoom out" at bounding box center [545, 324] width 19 height 19
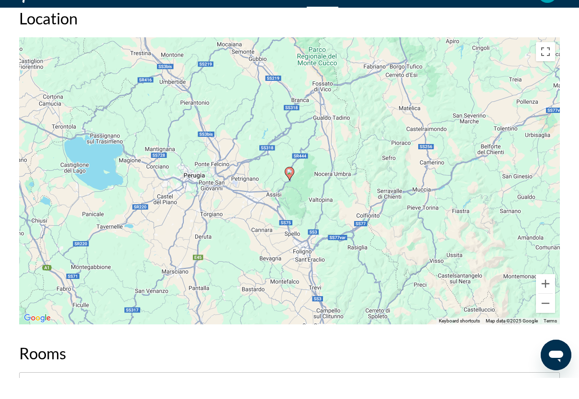
click at [544, 315] on button "Zoom out" at bounding box center [545, 324] width 19 height 19
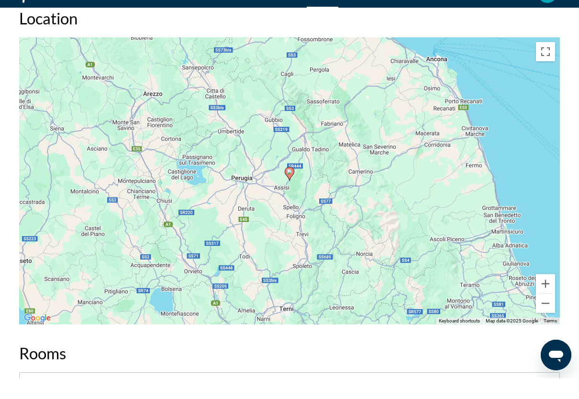
click at [545, 315] on button "Zoom out" at bounding box center [545, 324] width 19 height 19
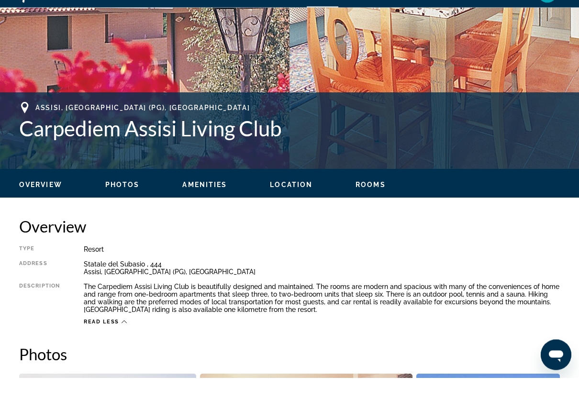
scroll to position [294, 0]
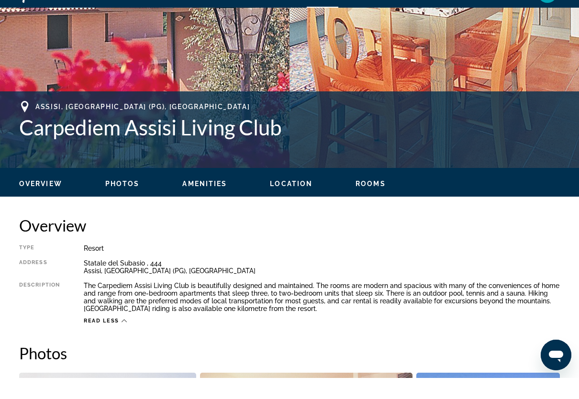
click at [204, 201] on span "Amenities" at bounding box center [204, 205] width 44 height 8
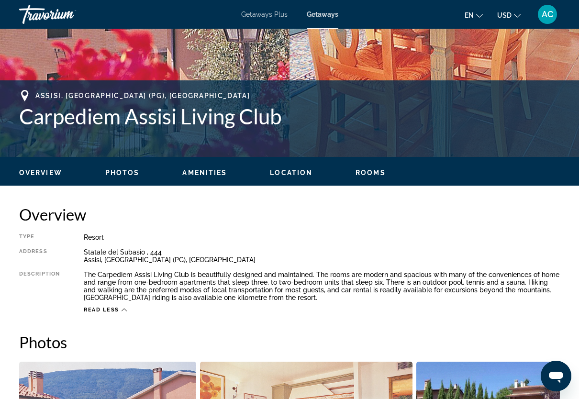
scroll to position [326, 0]
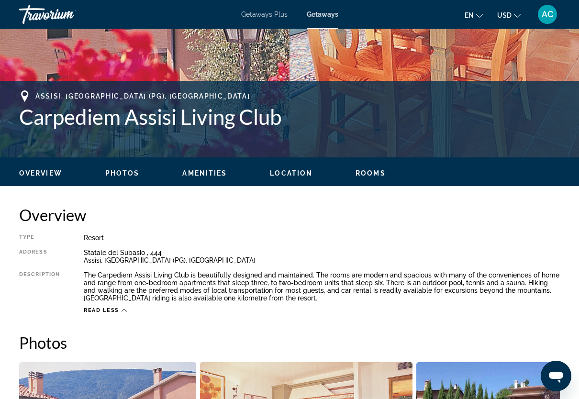
click at [291, 171] on span "Location" at bounding box center [291, 173] width 43 height 8
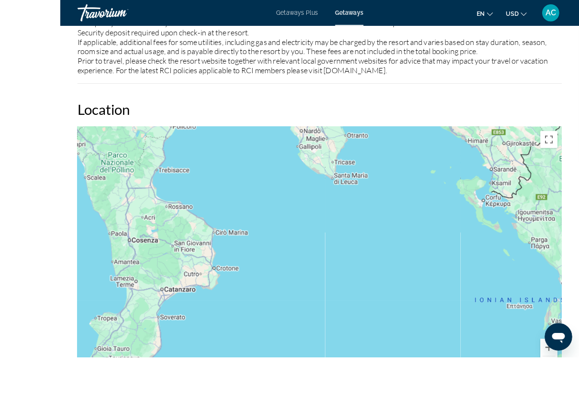
scroll to position [1605, 0]
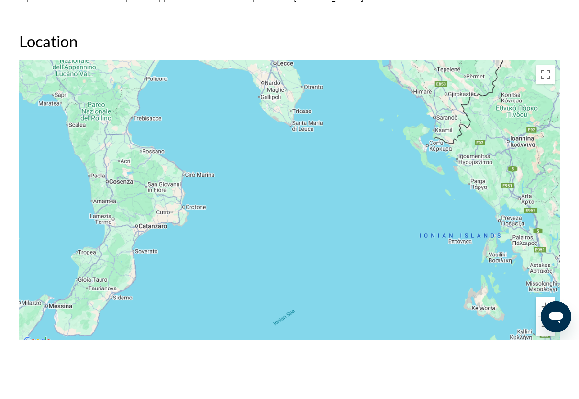
click at [542, 356] on button "Zoom in" at bounding box center [545, 365] width 19 height 19
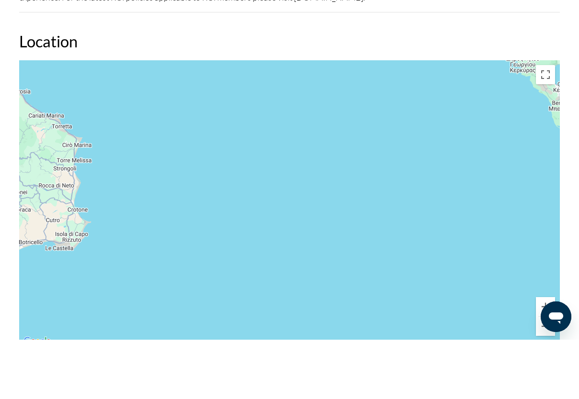
click at [546, 375] on button "Zoom out" at bounding box center [545, 385] width 19 height 19
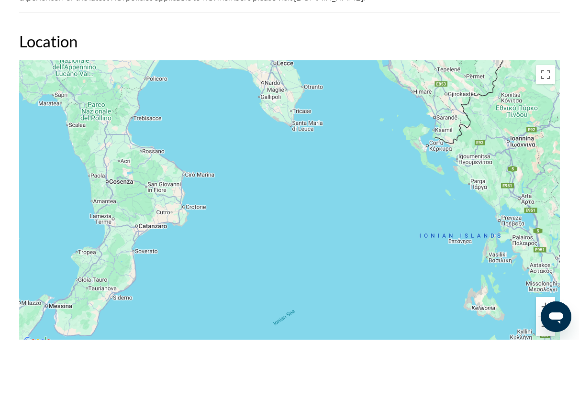
click at [543, 375] on button "Zoom out" at bounding box center [545, 385] width 19 height 19
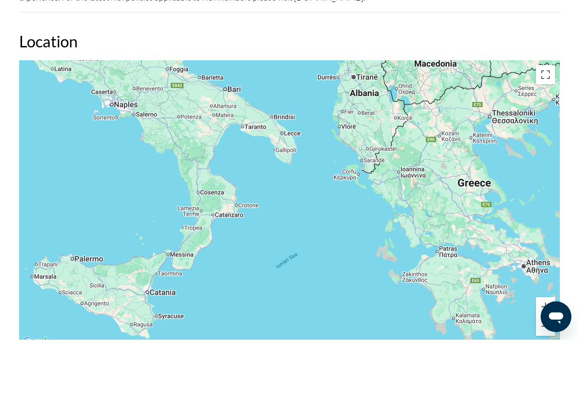
click at [543, 375] on button "Zoom out" at bounding box center [545, 385] width 19 height 19
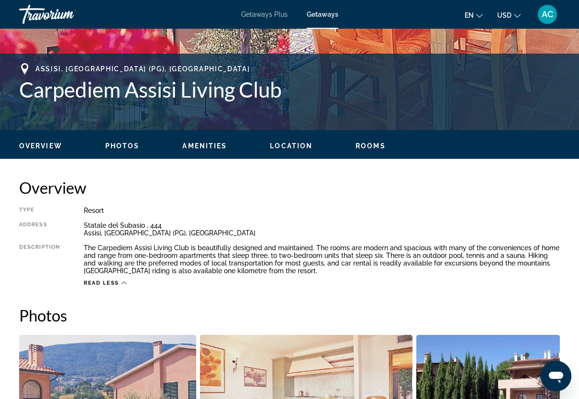
scroll to position [352, 0]
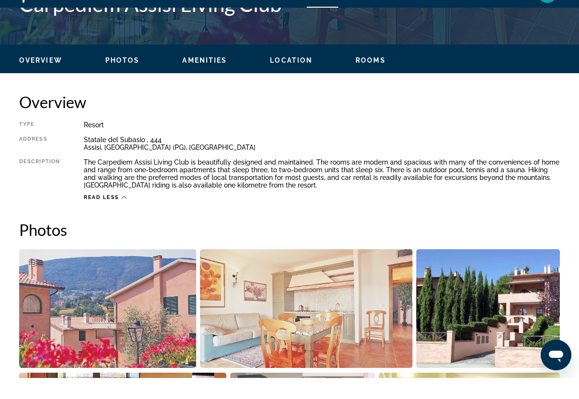
click at [373, 77] on span "Rooms" at bounding box center [370, 81] width 30 height 8
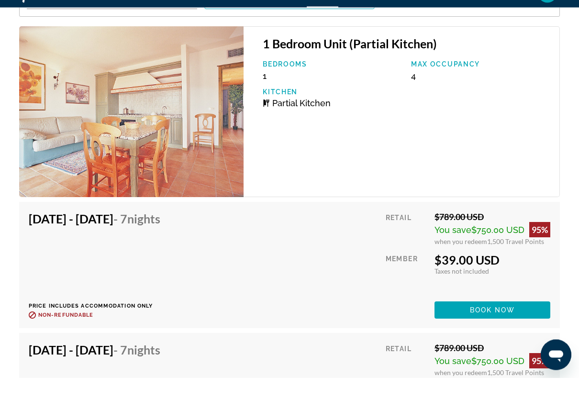
scroll to position [2079, 0]
click at [487, 327] on span "Book now" at bounding box center [492, 331] width 45 height 8
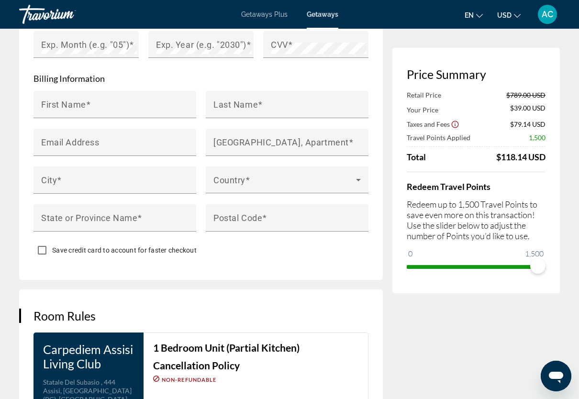
scroll to position [957, 0]
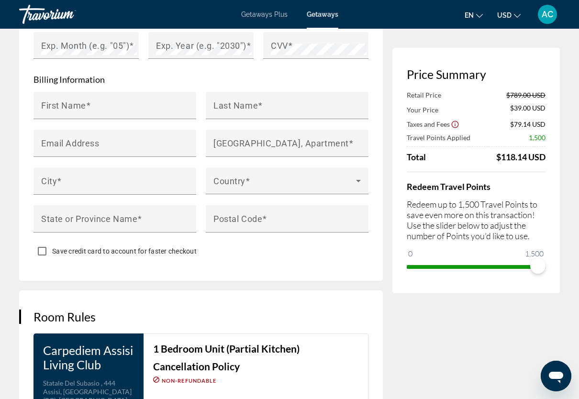
click at [459, 121] on icon "Show Taxes and Fees disclaimer" at bounding box center [454, 124] width 9 height 9
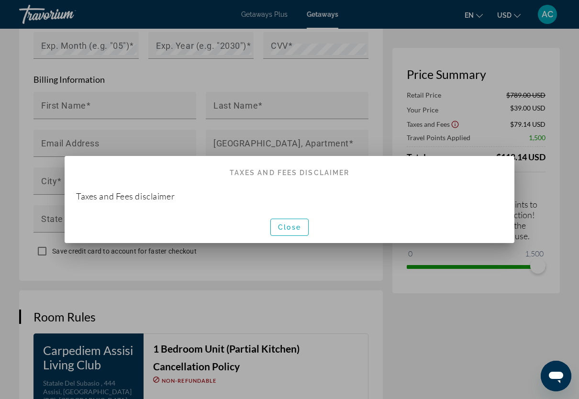
scroll to position [0, 0]
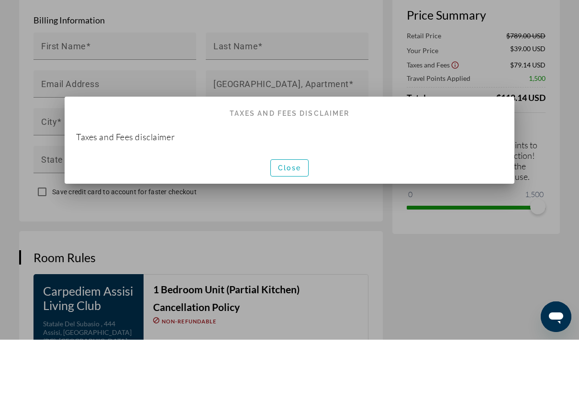
click at [293, 223] on span "Close" at bounding box center [289, 227] width 23 height 8
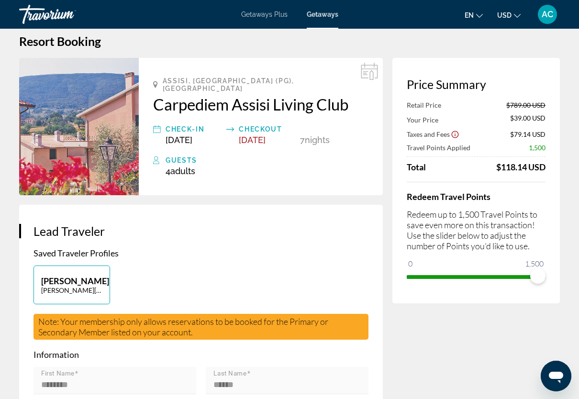
scroll to position [13, 0]
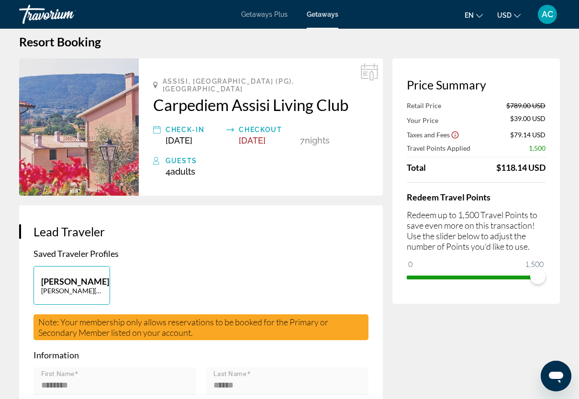
click at [261, 135] on span "[DATE]" at bounding box center [252, 140] width 27 height 10
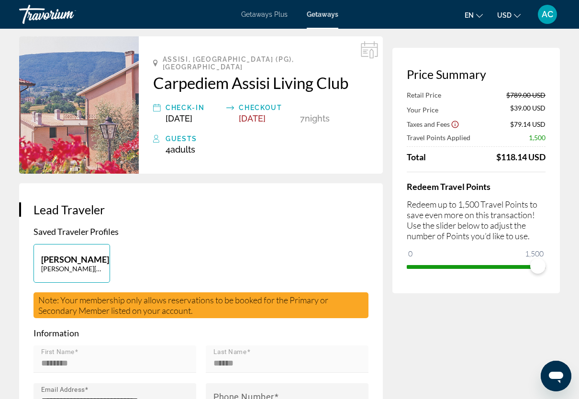
scroll to position [0, 0]
